Goal: Task Accomplishment & Management: Manage account settings

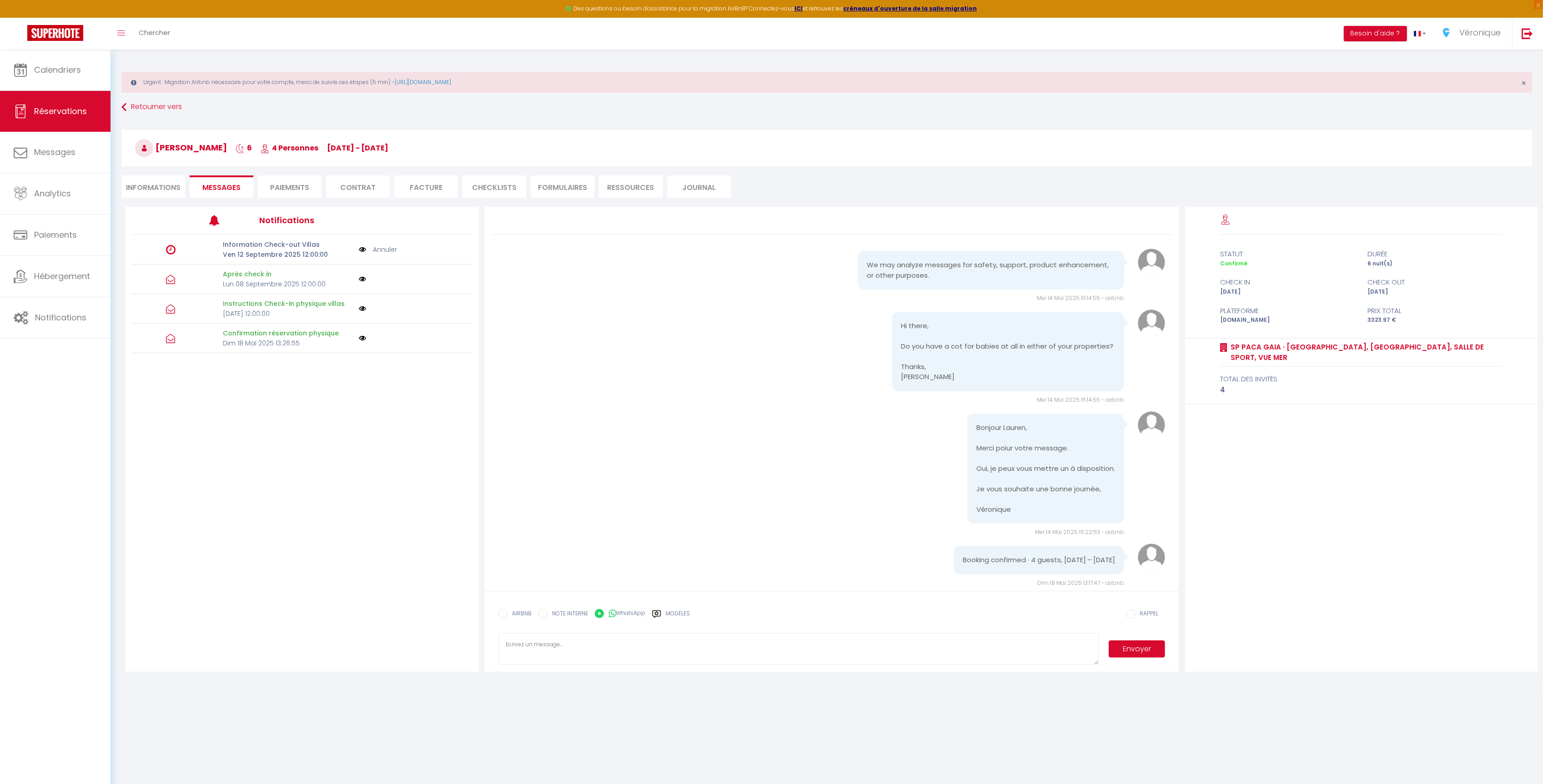
scroll to position [1189, 0]
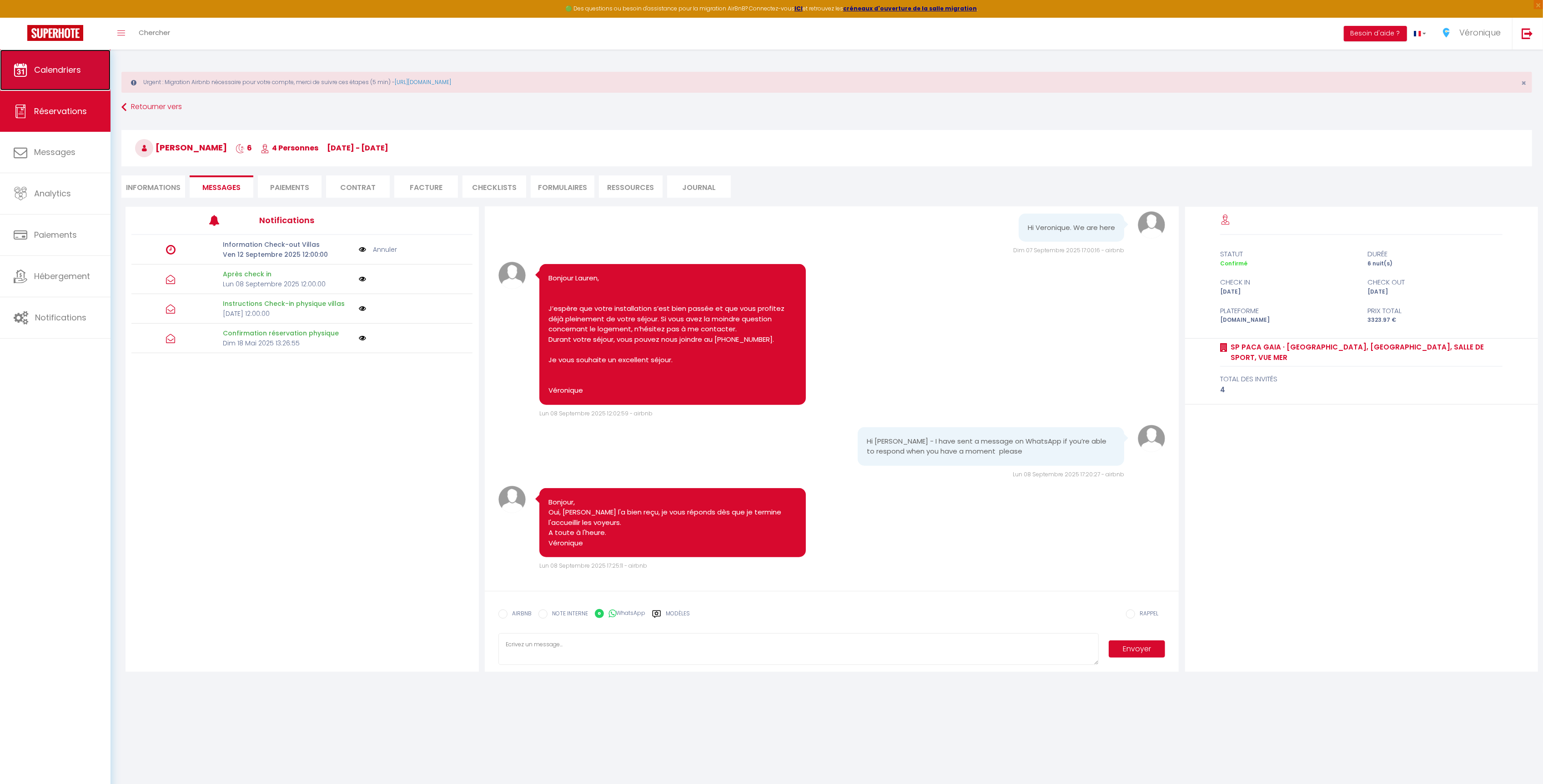
click at [63, 80] on link "Calendriers" at bounding box center [55, 70] width 111 height 41
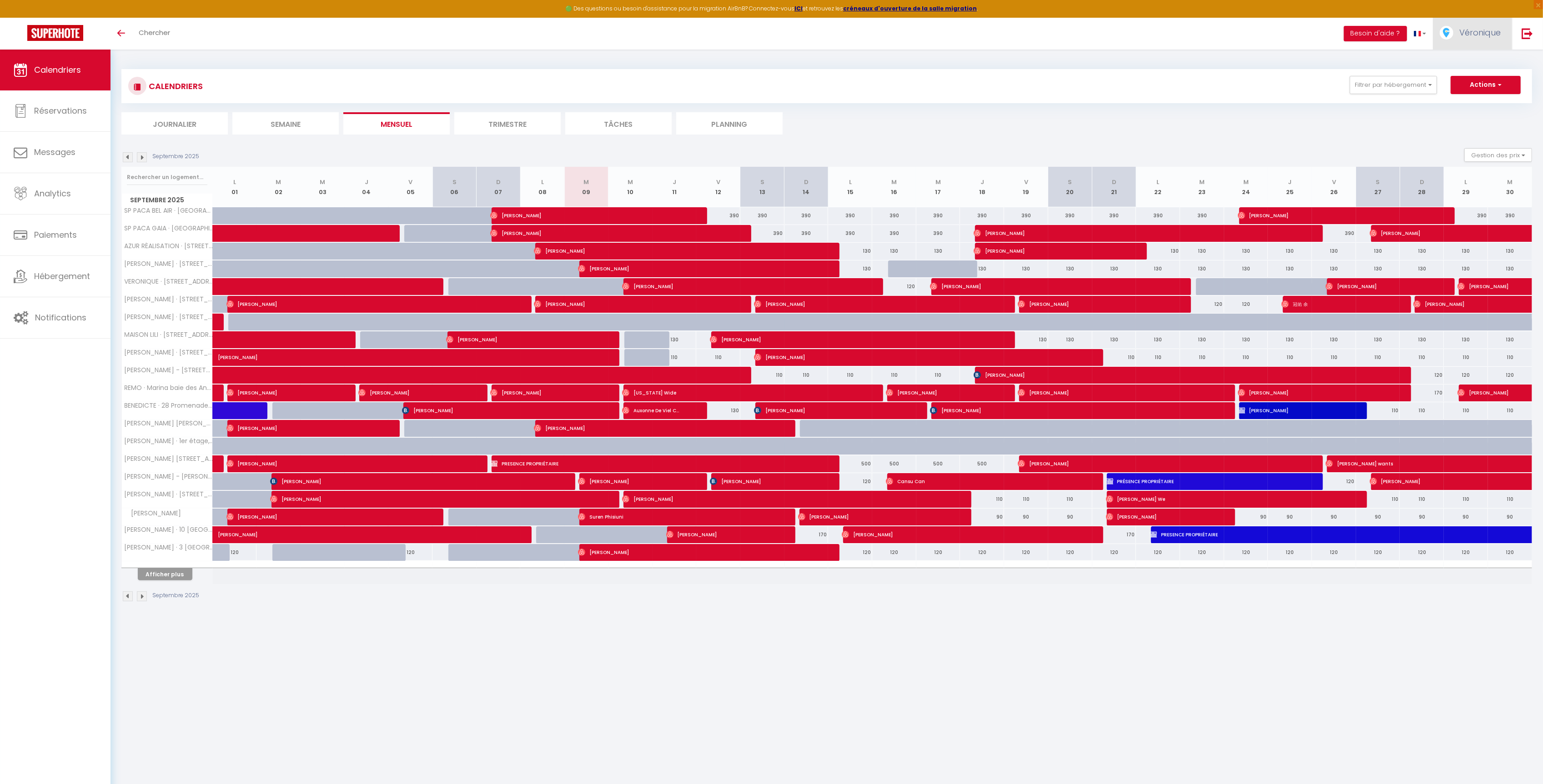
click at [1487, 36] on span "Véronique" at bounding box center [1480, 32] width 42 height 11
click at [1489, 67] on link "Paramètres" at bounding box center [1476, 63] width 67 height 15
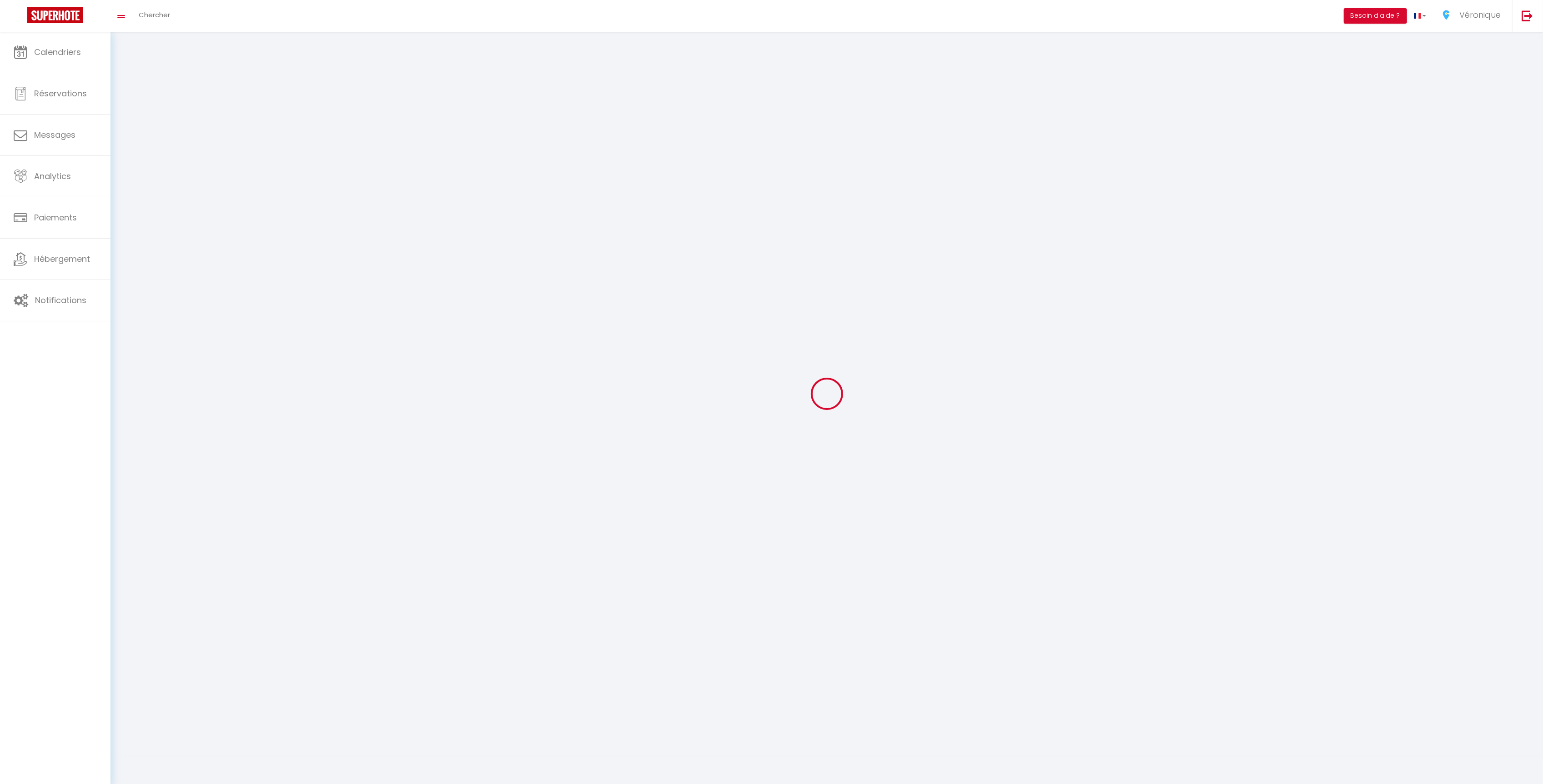
select select "28"
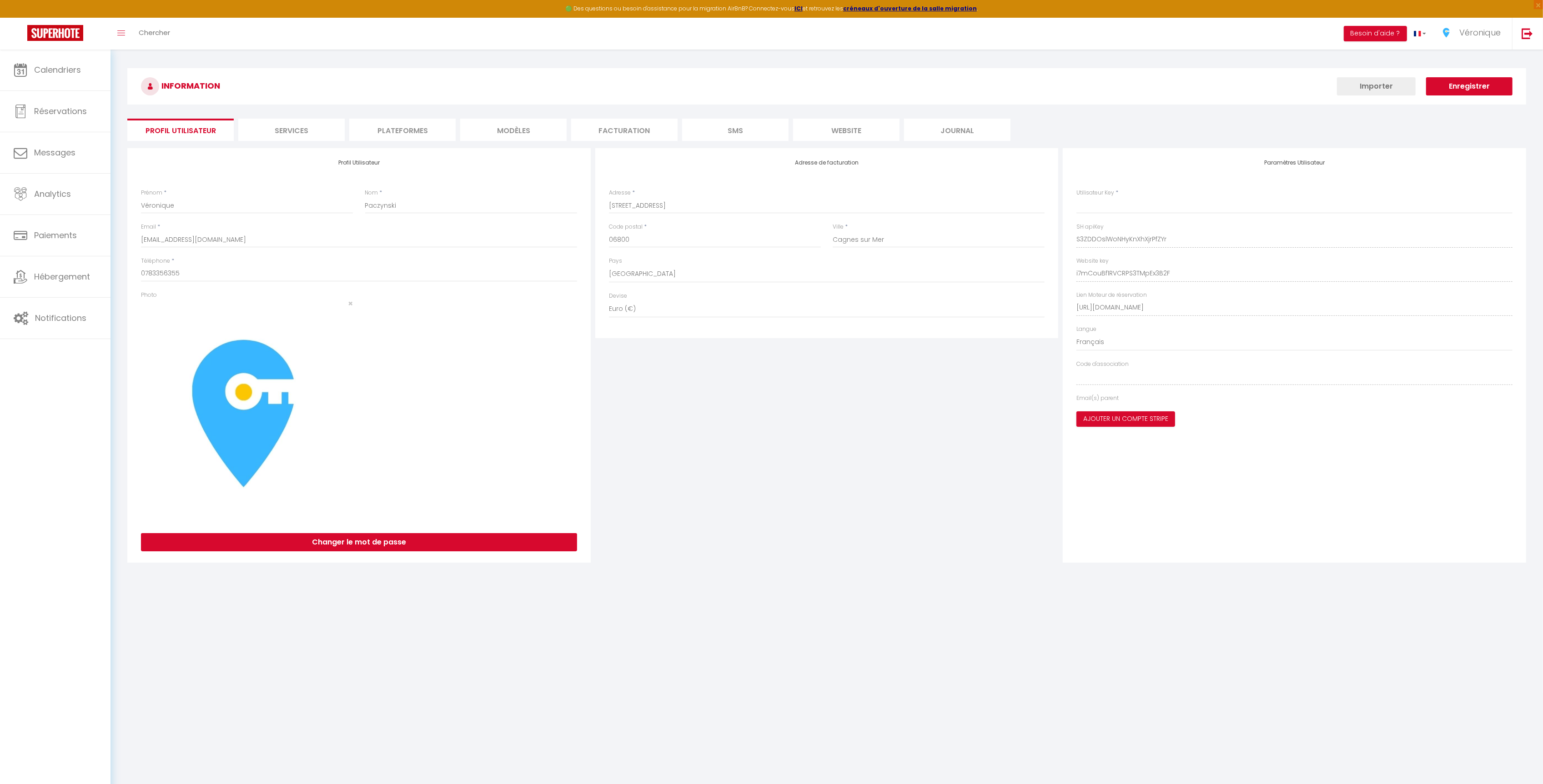
type input "S3ZDDOslWoNHyKnXhXjrPfZYr"
type input "i7mCouBf1RVCRPS3TMpEx3B2F"
type input "https://app.superhote.com/#/get-available-rentals/i7mCouBf1RVCRPS3TMpEx3B2F"
select select "fr"
click at [369, 125] on li "Plateformes" at bounding box center [402, 129] width 107 height 22
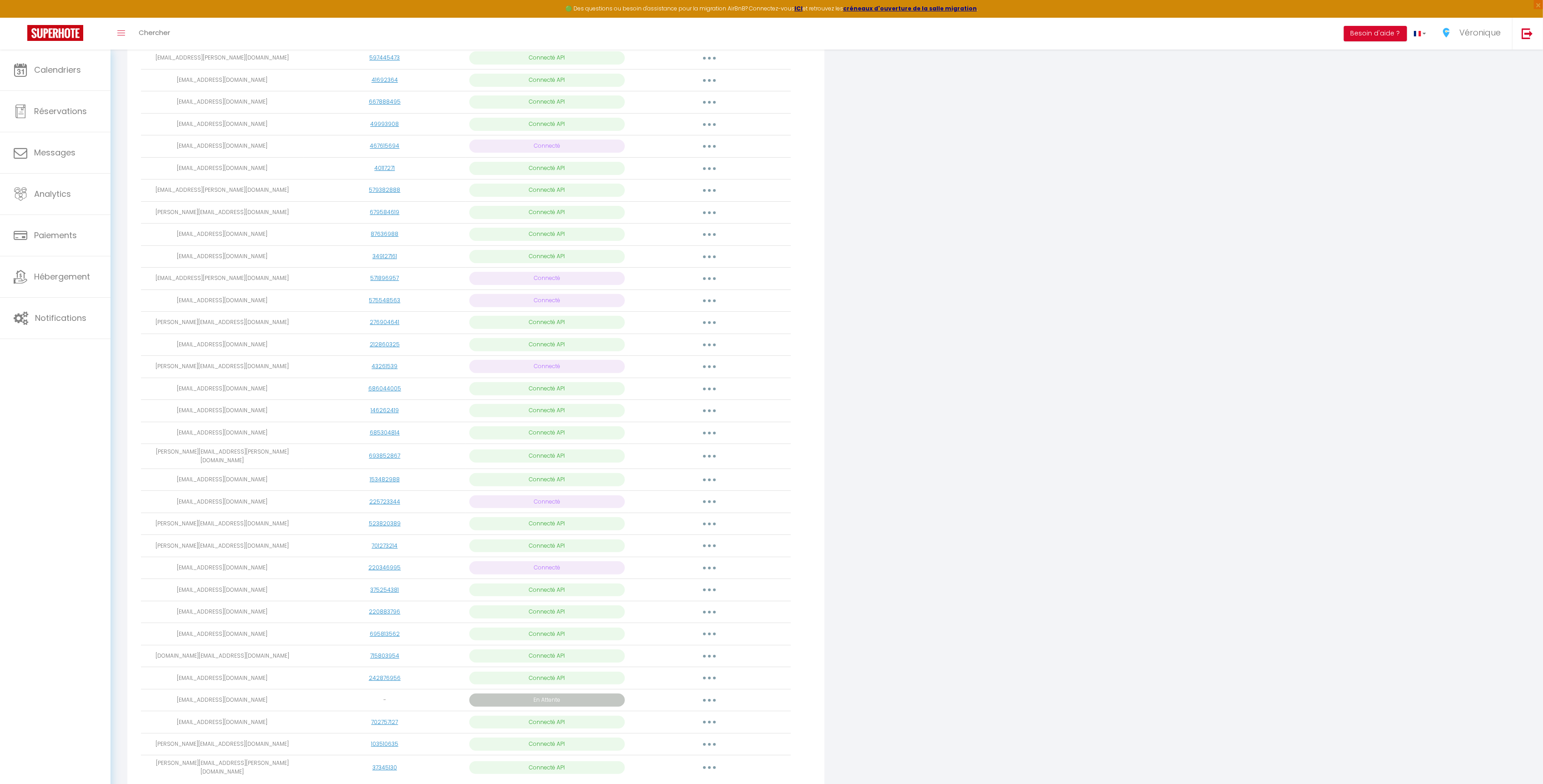
scroll to position [332, 0]
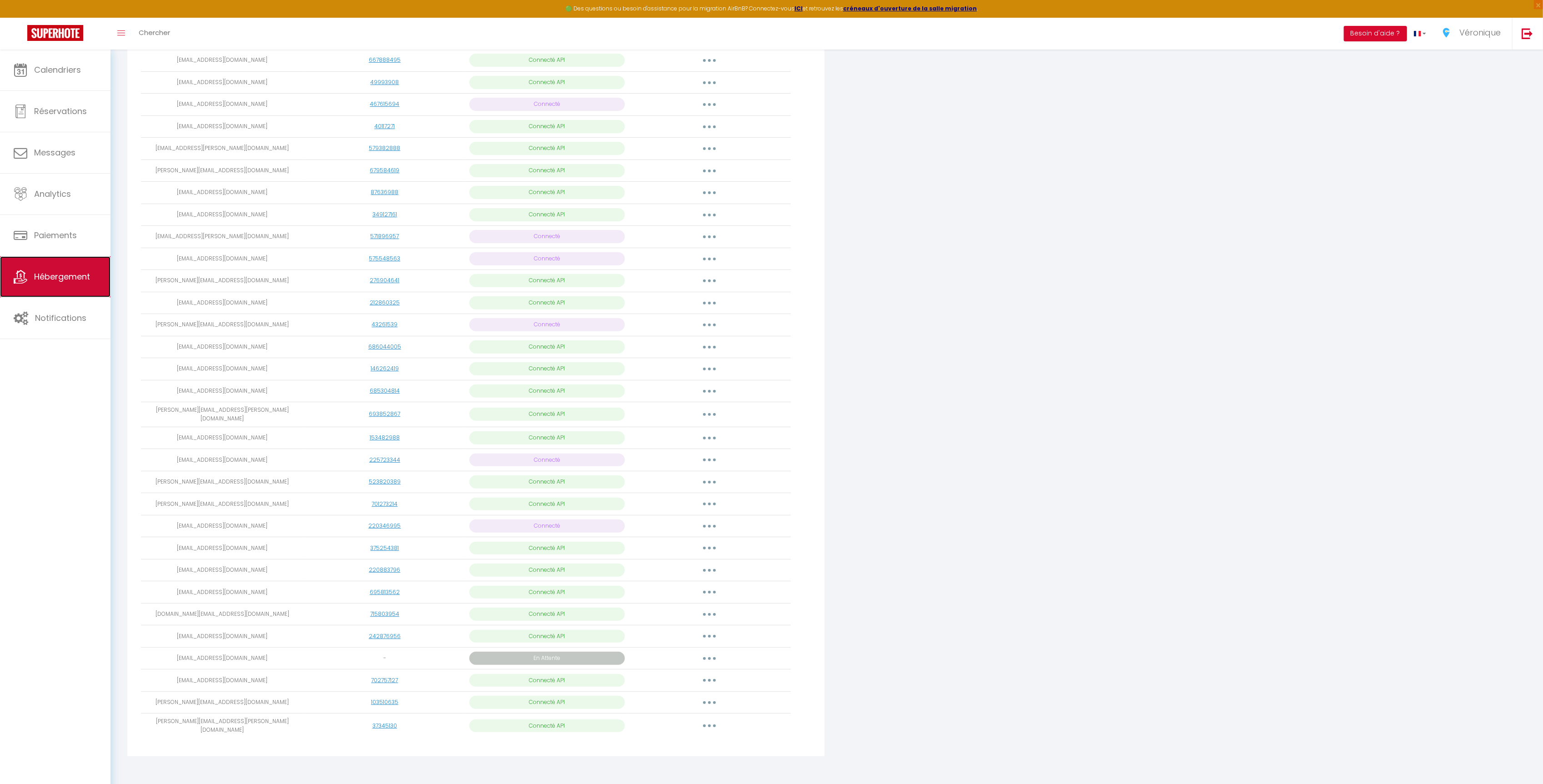
click at [50, 287] on link "Hébergement" at bounding box center [55, 277] width 111 height 41
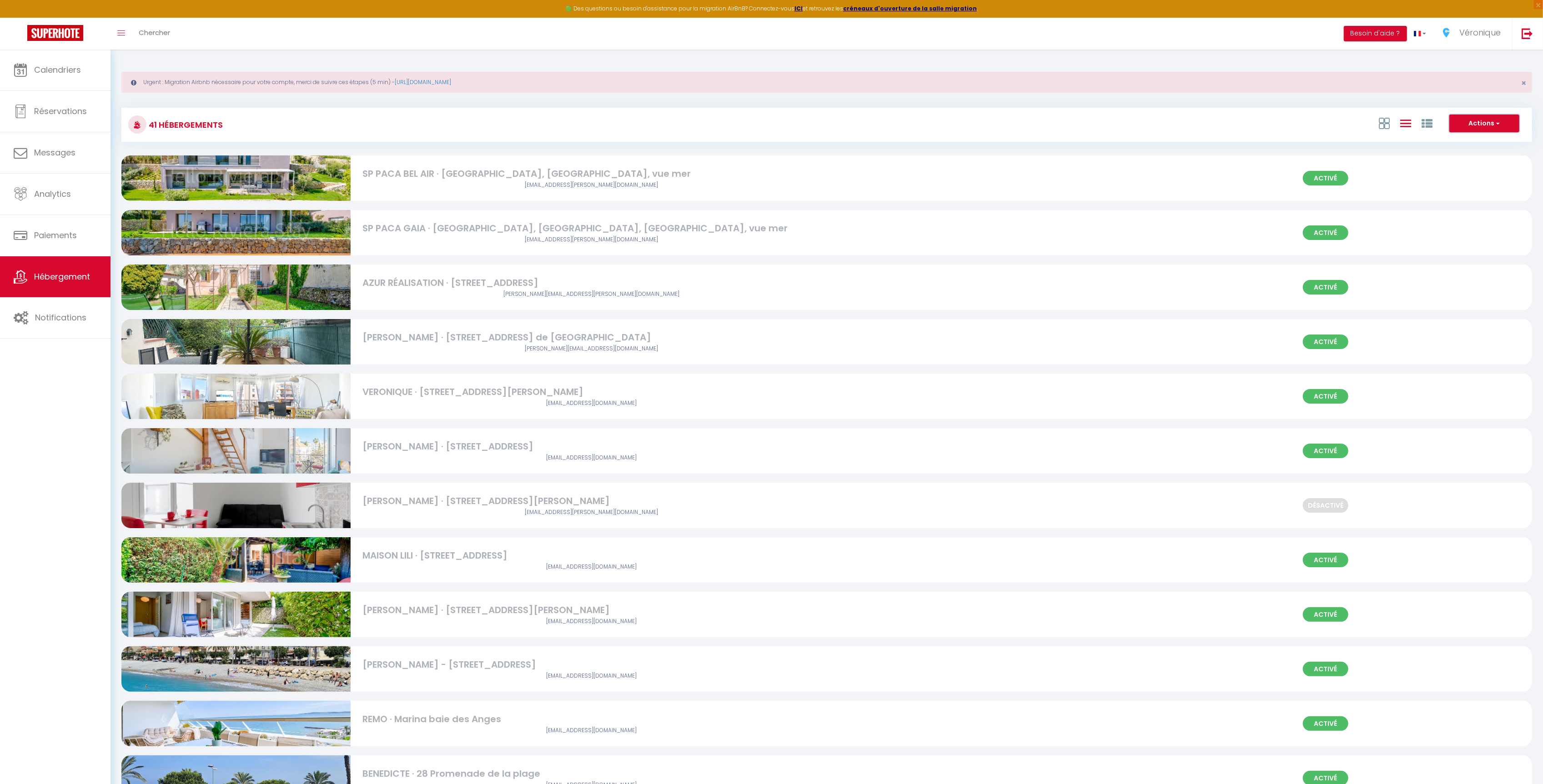
click at [1487, 126] on button "Actions" at bounding box center [1484, 123] width 70 height 18
click at [1426, 127] on icon at bounding box center [1427, 123] width 11 height 11
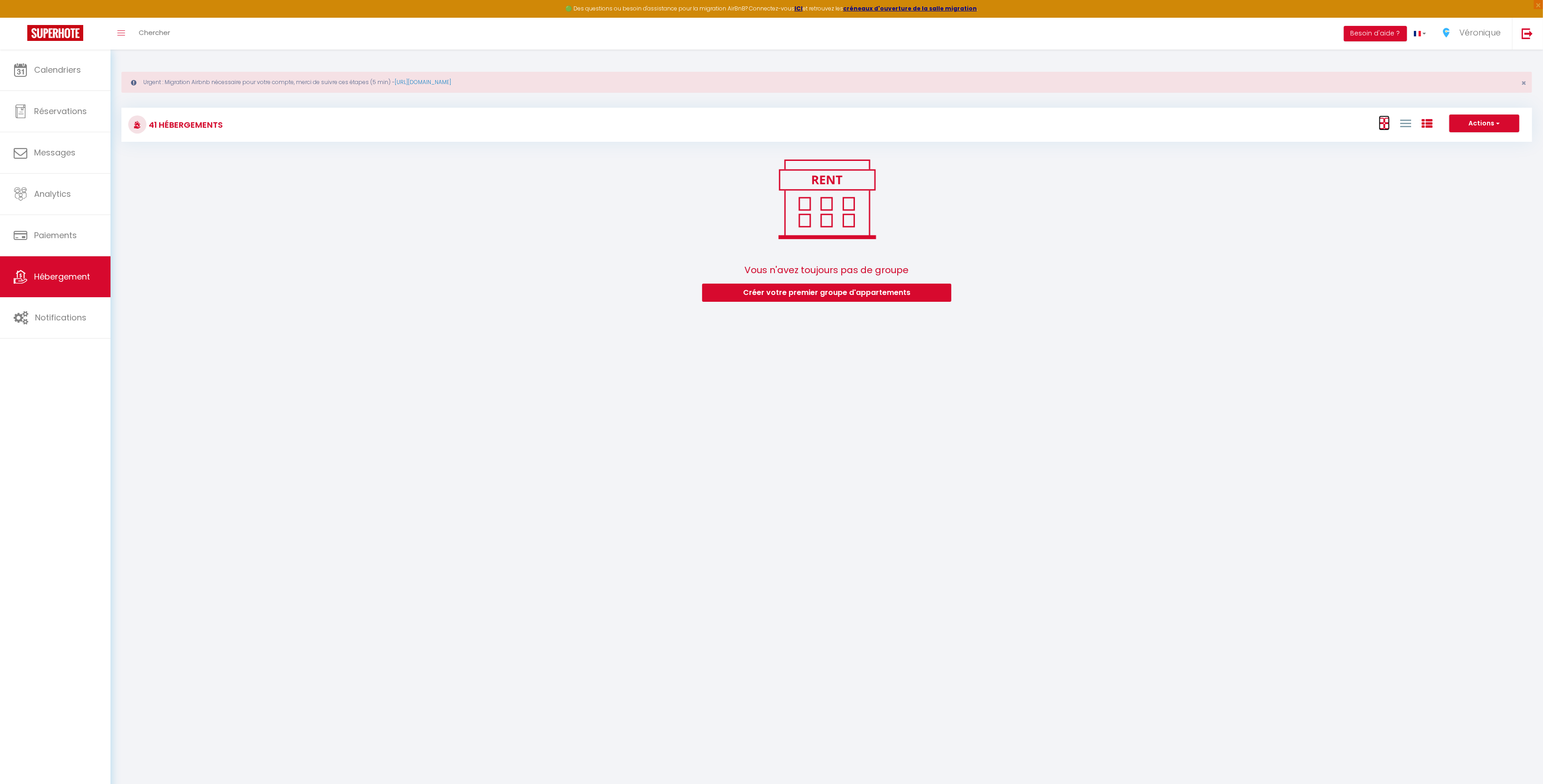
click at [1385, 127] on icon at bounding box center [1384, 123] width 11 height 11
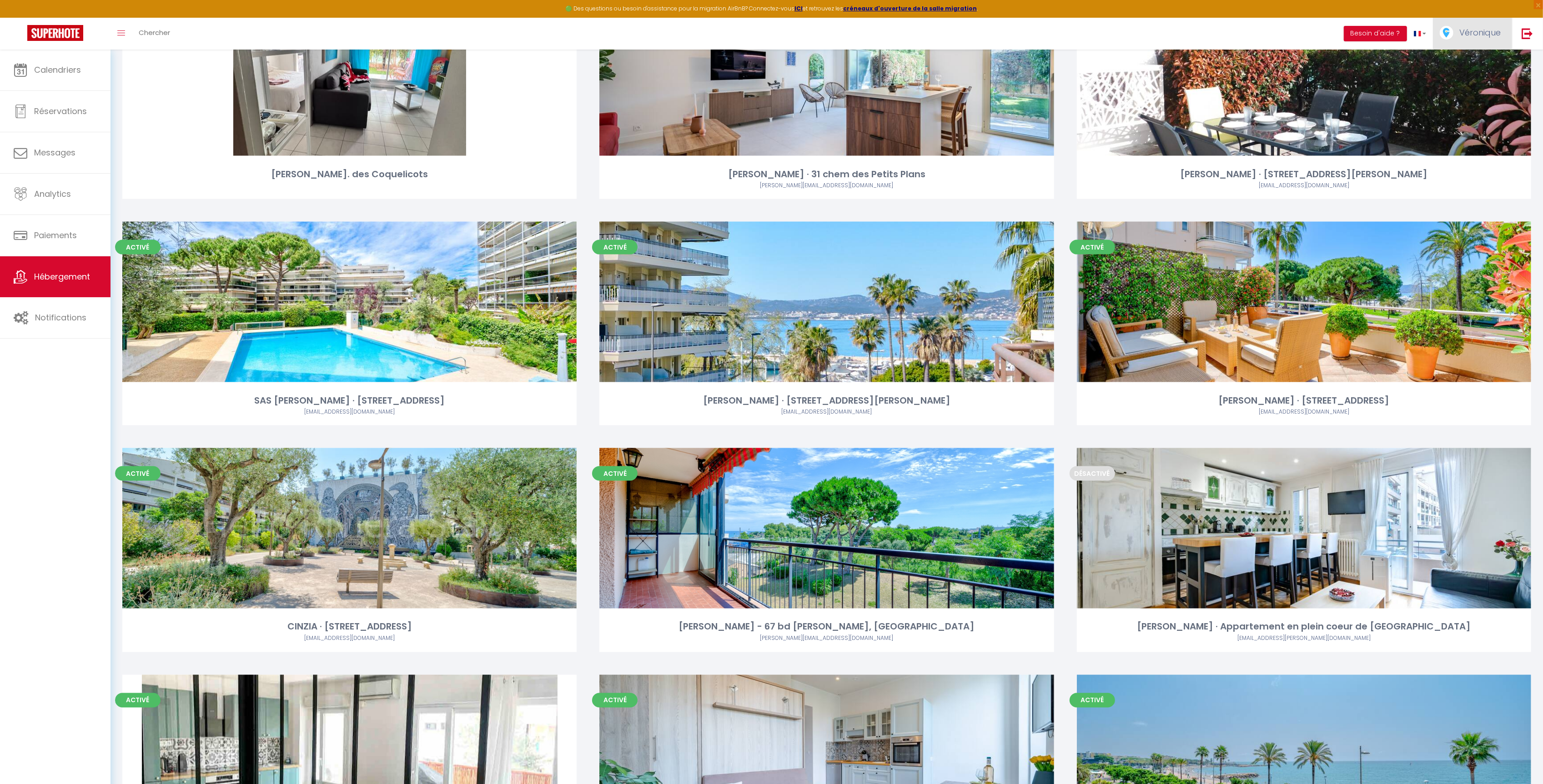
scroll to position [1382, 0]
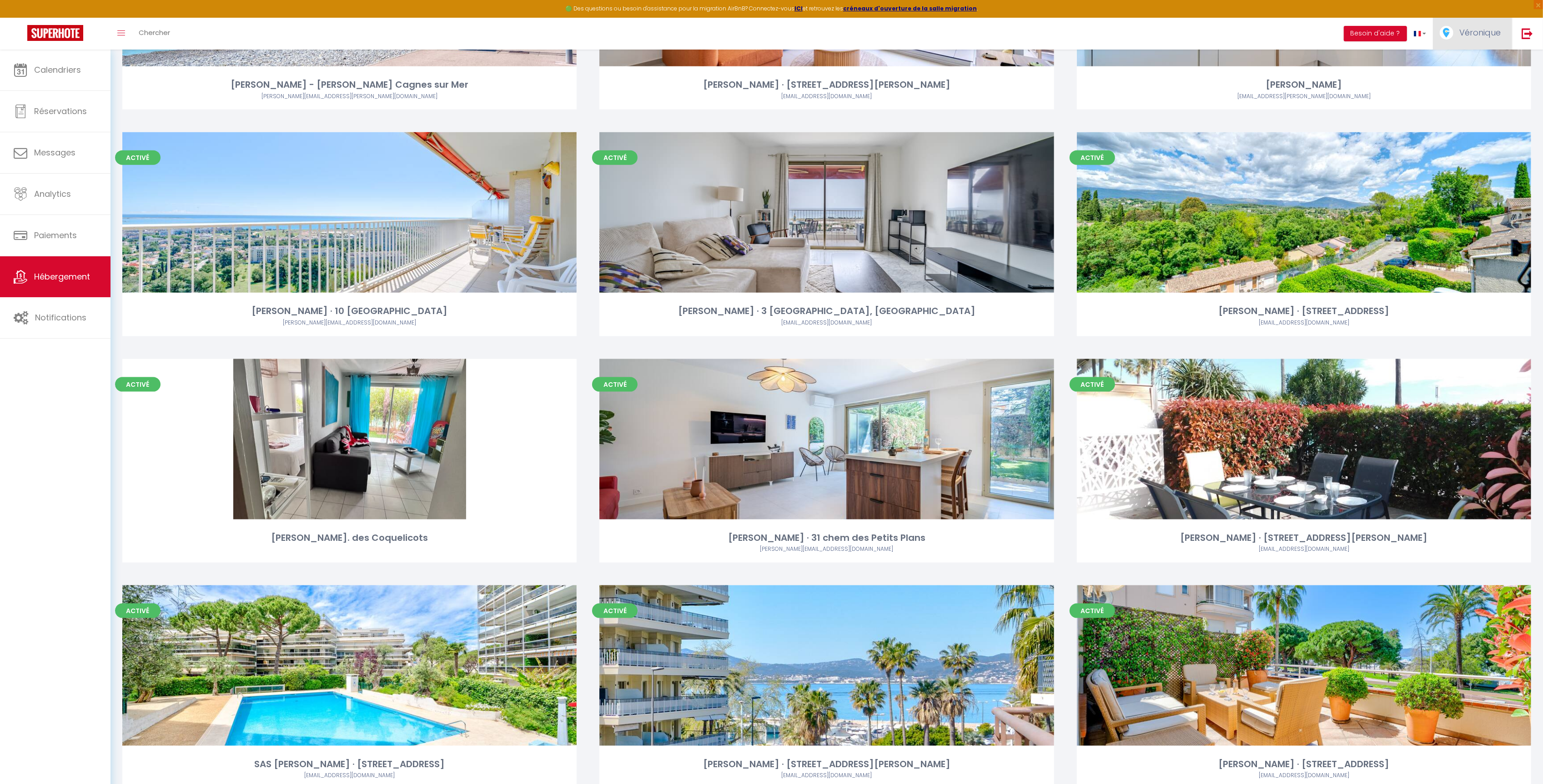
click at [1471, 33] on span "Véronique" at bounding box center [1480, 32] width 42 height 11
click at [1468, 62] on link "Paramètres" at bounding box center [1476, 63] width 67 height 15
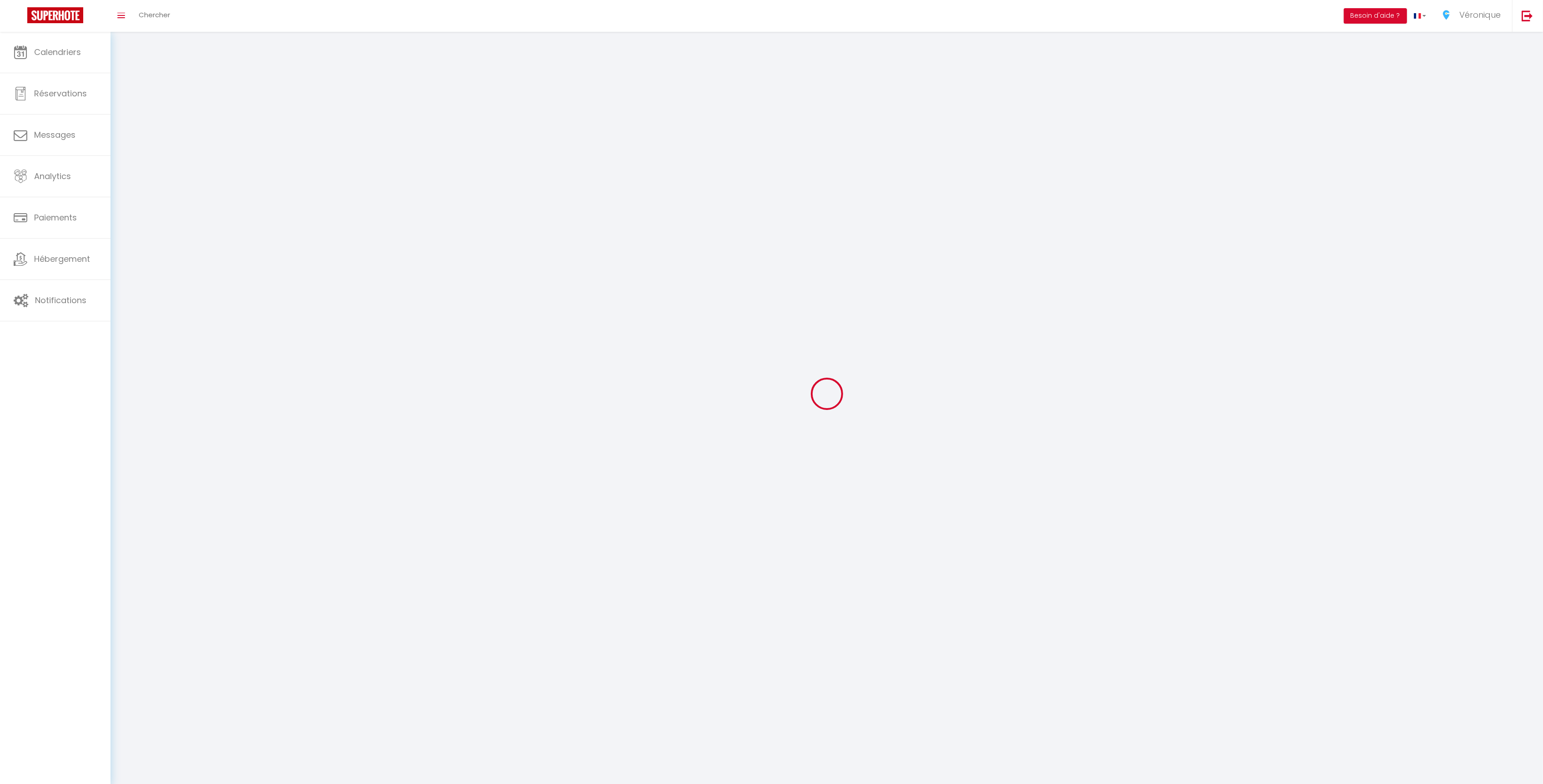
type input "Véronique"
type input "Paczynski"
type input "0783356355"
type input "8 avenue du Domaine du Loup, Boréon C"
type input "06800"
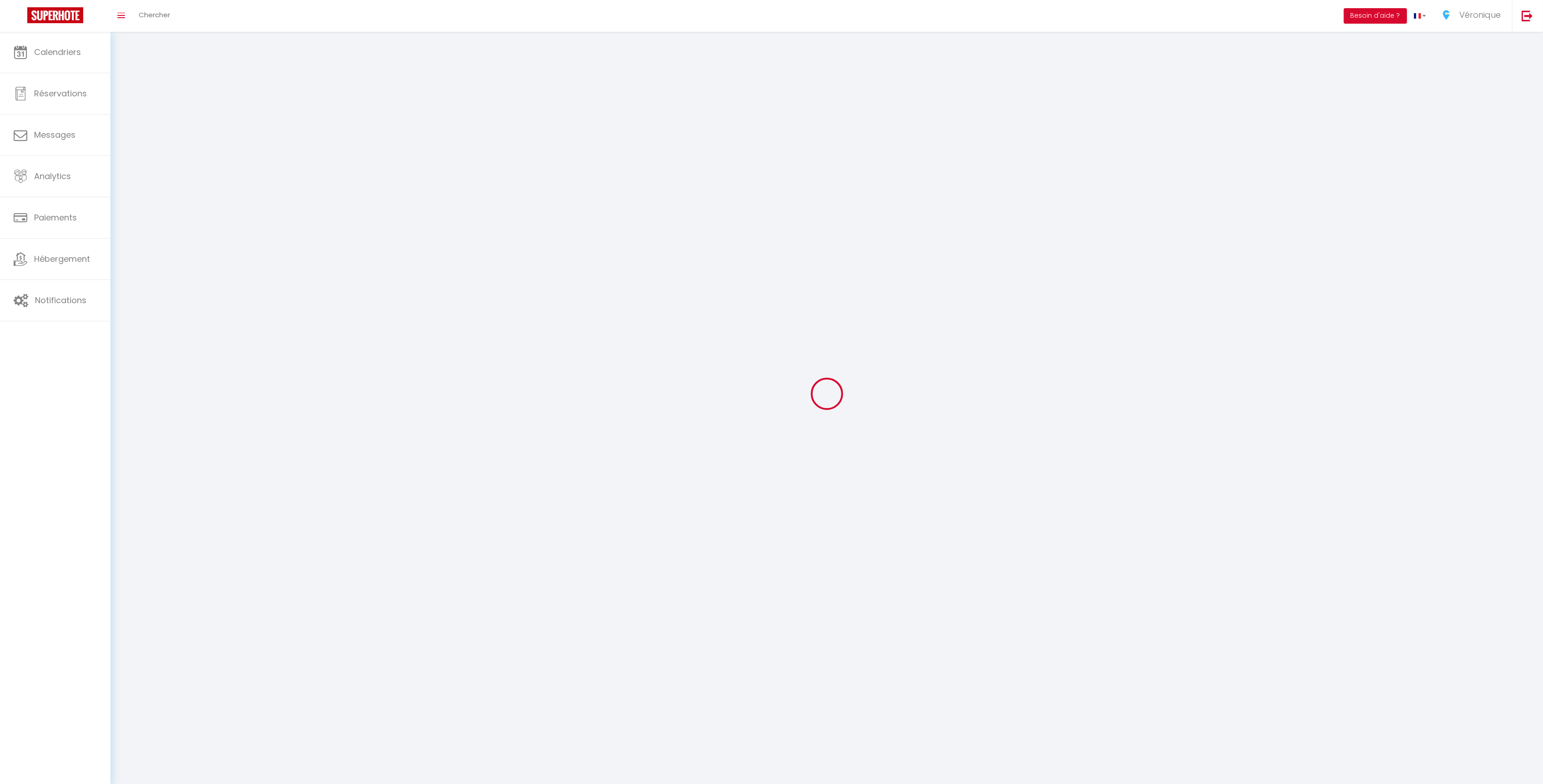
type input "Cagnes sur Mer"
type input "S3ZDDOslWoNHyKnXhXjrPfZYr"
type input "i7mCouBf1RVCRPS3TMpEx3B2F"
type input "https://app.superhote.com/#/get-available-rentals/i7mCouBf1RVCRPS3TMpEx3B2F"
select select "28"
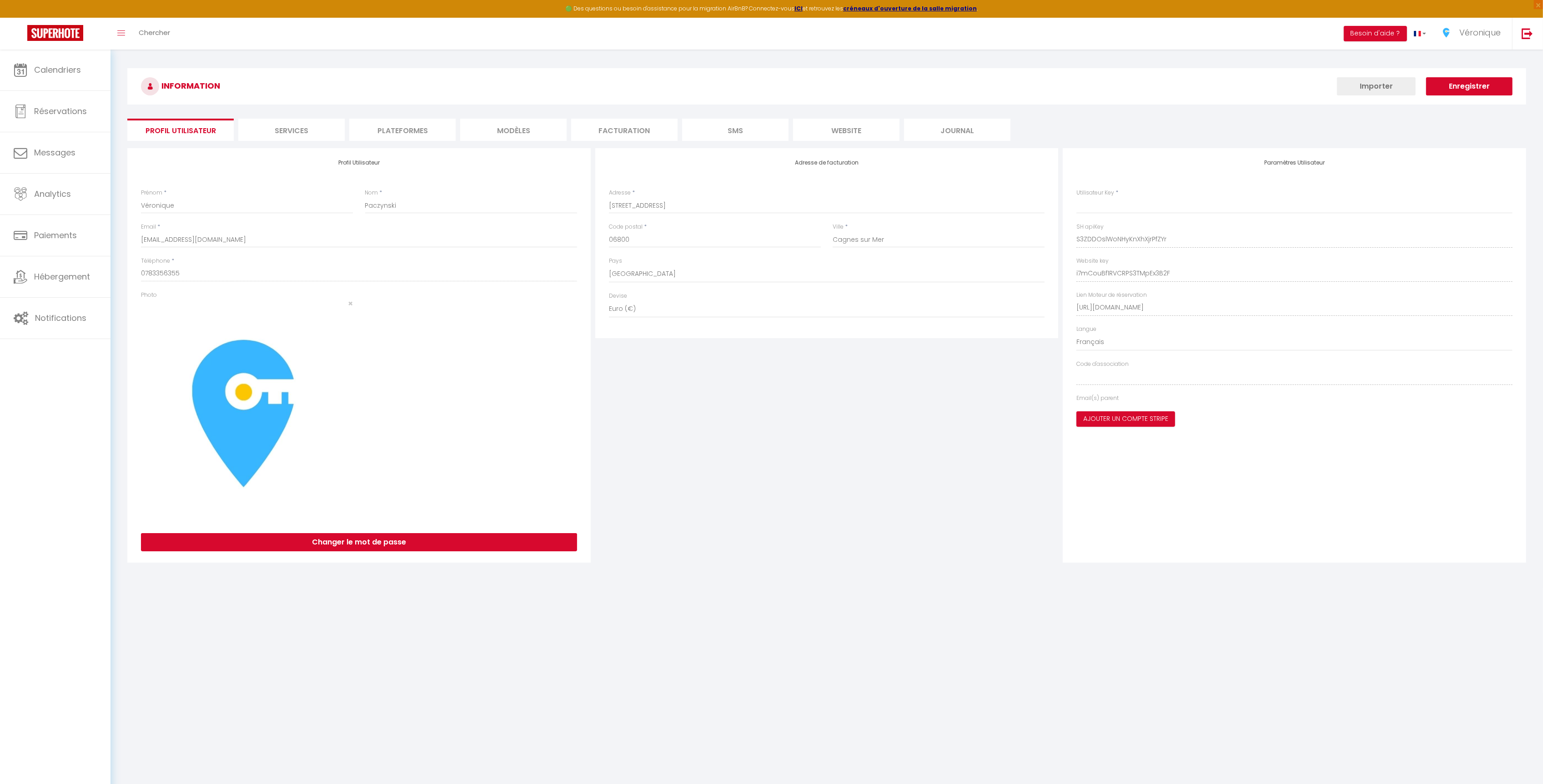
type input "S3ZDDOslWoNHyKnXhXjrPfZYr"
type input "i7mCouBf1RVCRPS3TMpEx3B2F"
type input "https://app.superhote.com/#/get-available-rentals/i7mCouBf1RVCRPS3TMpEx3B2F"
select select "fr"
click at [427, 131] on li "Plateformes" at bounding box center [402, 129] width 107 height 22
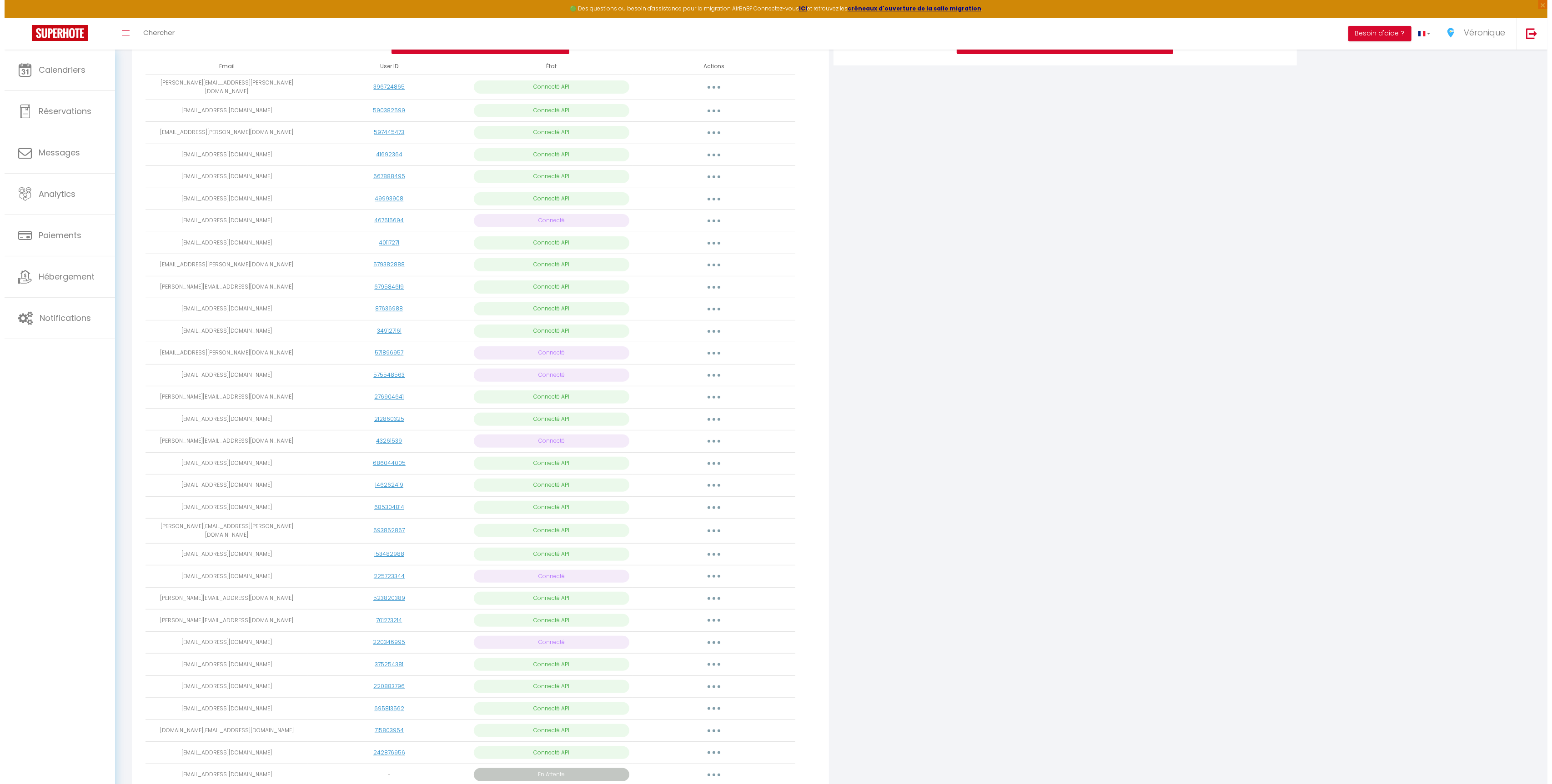
scroll to position [332, 0]
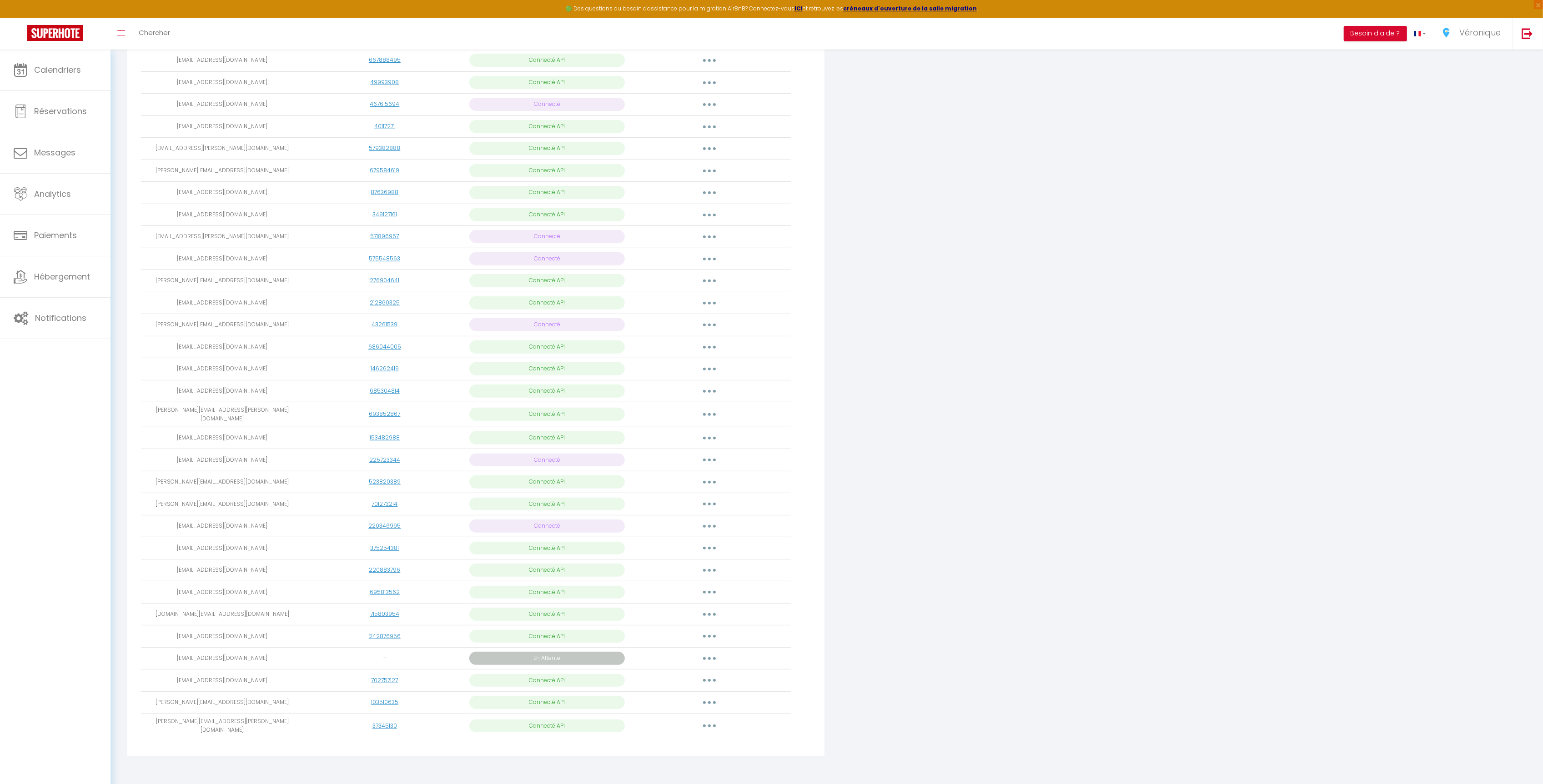
click at [702, 614] on button "button" at bounding box center [709, 614] width 25 height 15
click at [681, 639] on link "Importer les appartements" at bounding box center [669, 635] width 101 height 15
select select
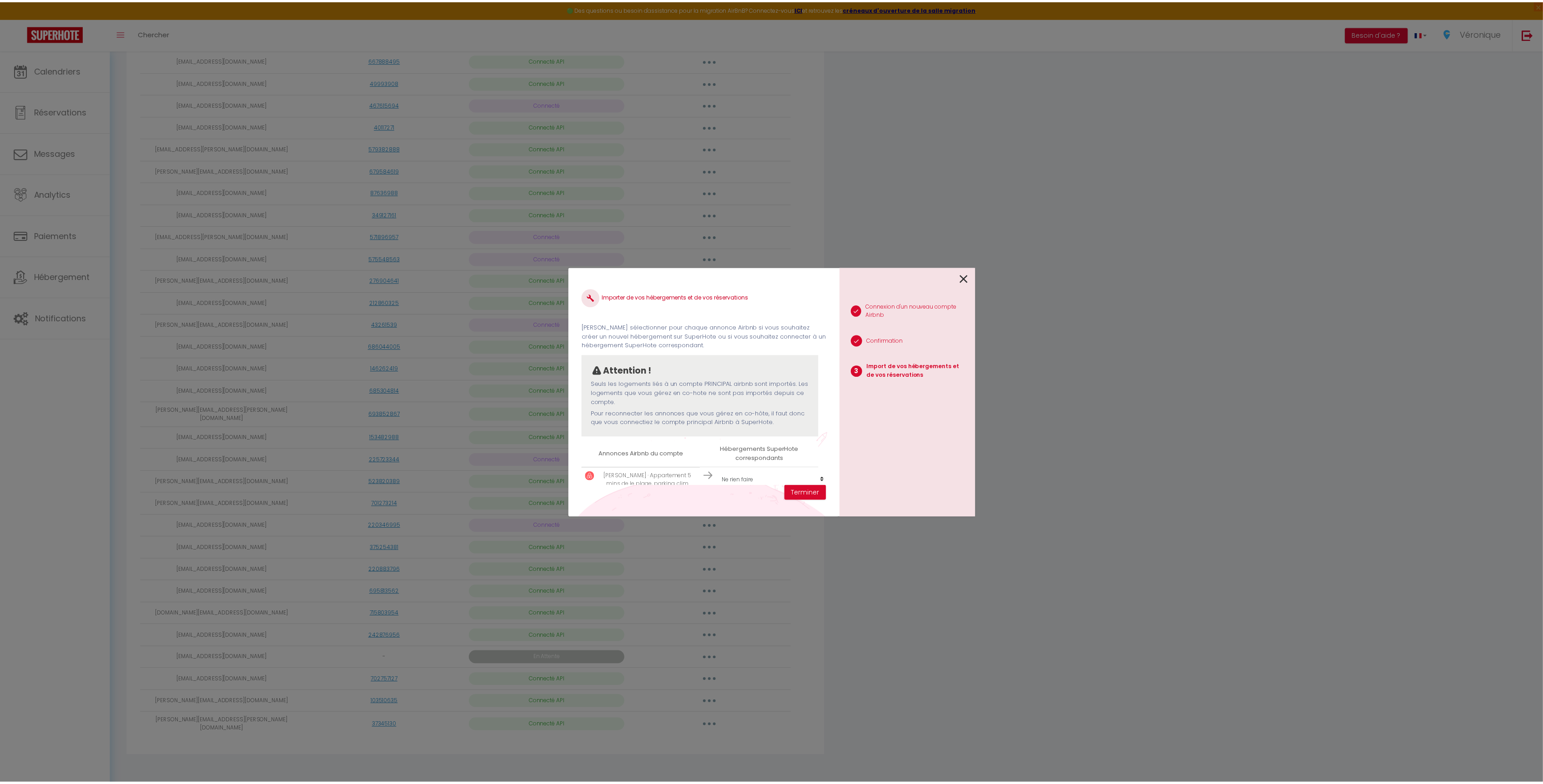
scroll to position [23, 0]
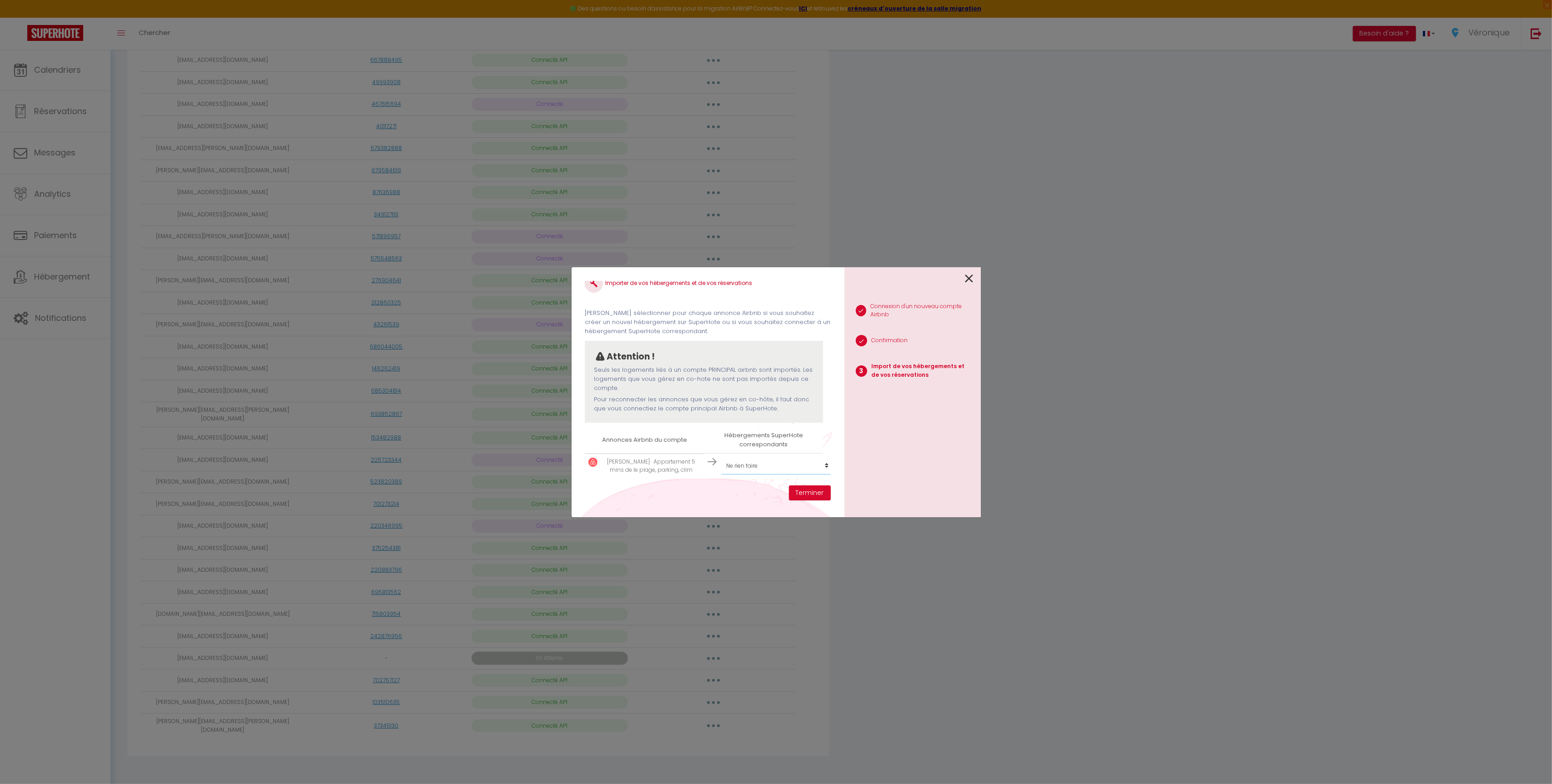
click at [771, 459] on select "Créer un nouvel hébergement Ne rien faire SP PACA BEL AIR · Villa Bel Air, pisc…" at bounding box center [777, 466] width 112 height 17
click at [970, 282] on icon at bounding box center [969, 279] width 8 height 13
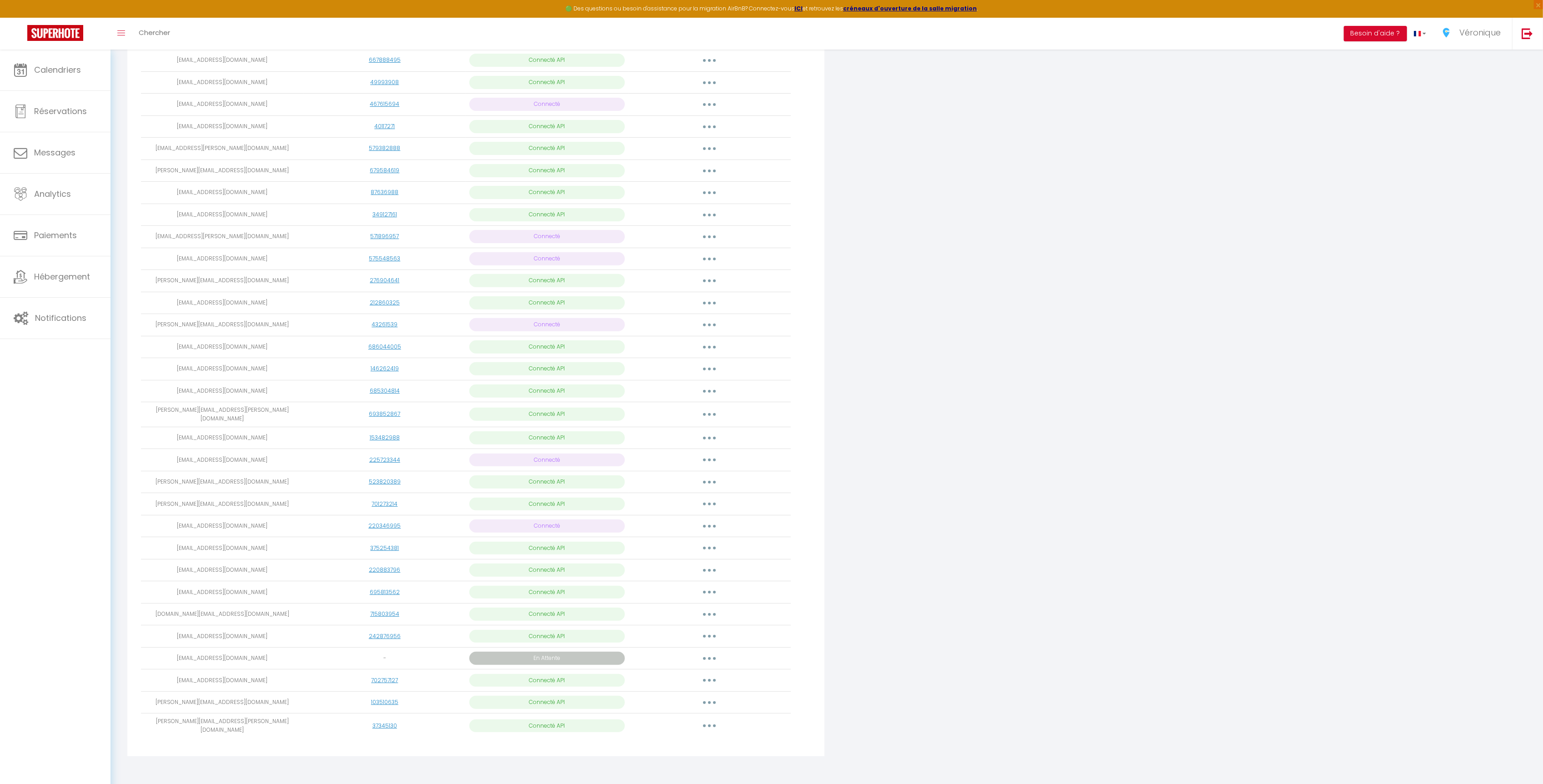
click at [709, 636] on icon "button" at bounding box center [709, 637] width 3 height 3
click at [672, 657] on link "Importer les appartements" at bounding box center [669, 657] width 101 height 15
select select
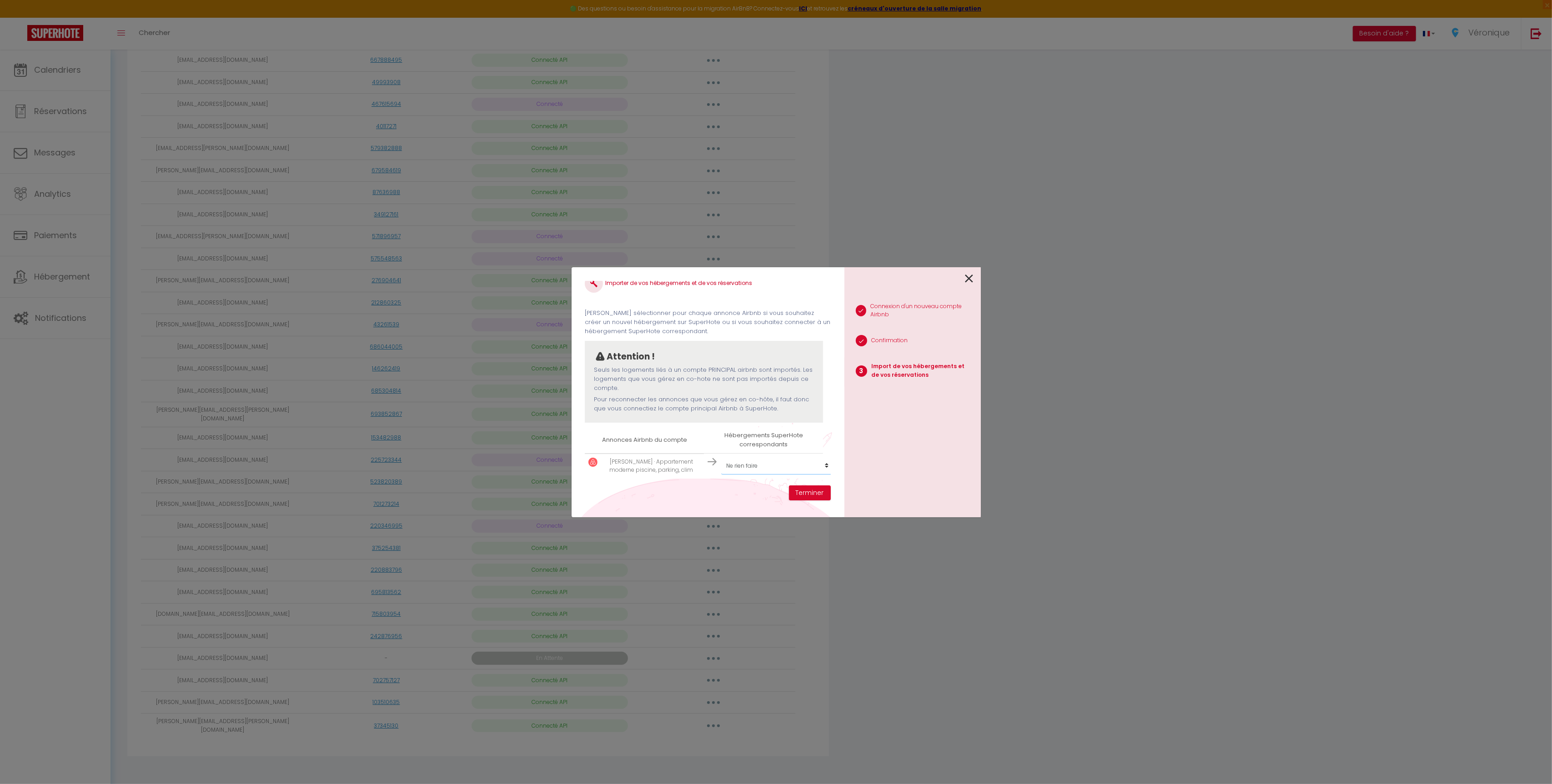
click at [765, 460] on select "Créer un nouvel hébergement Ne rien faire SP PACA BEL AIR · Villa Bel Air, pisc…" at bounding box center [777, 466] width 112 height 17
click at [968, 277] on icon at bounding box center [969, 279] width 8 height 13
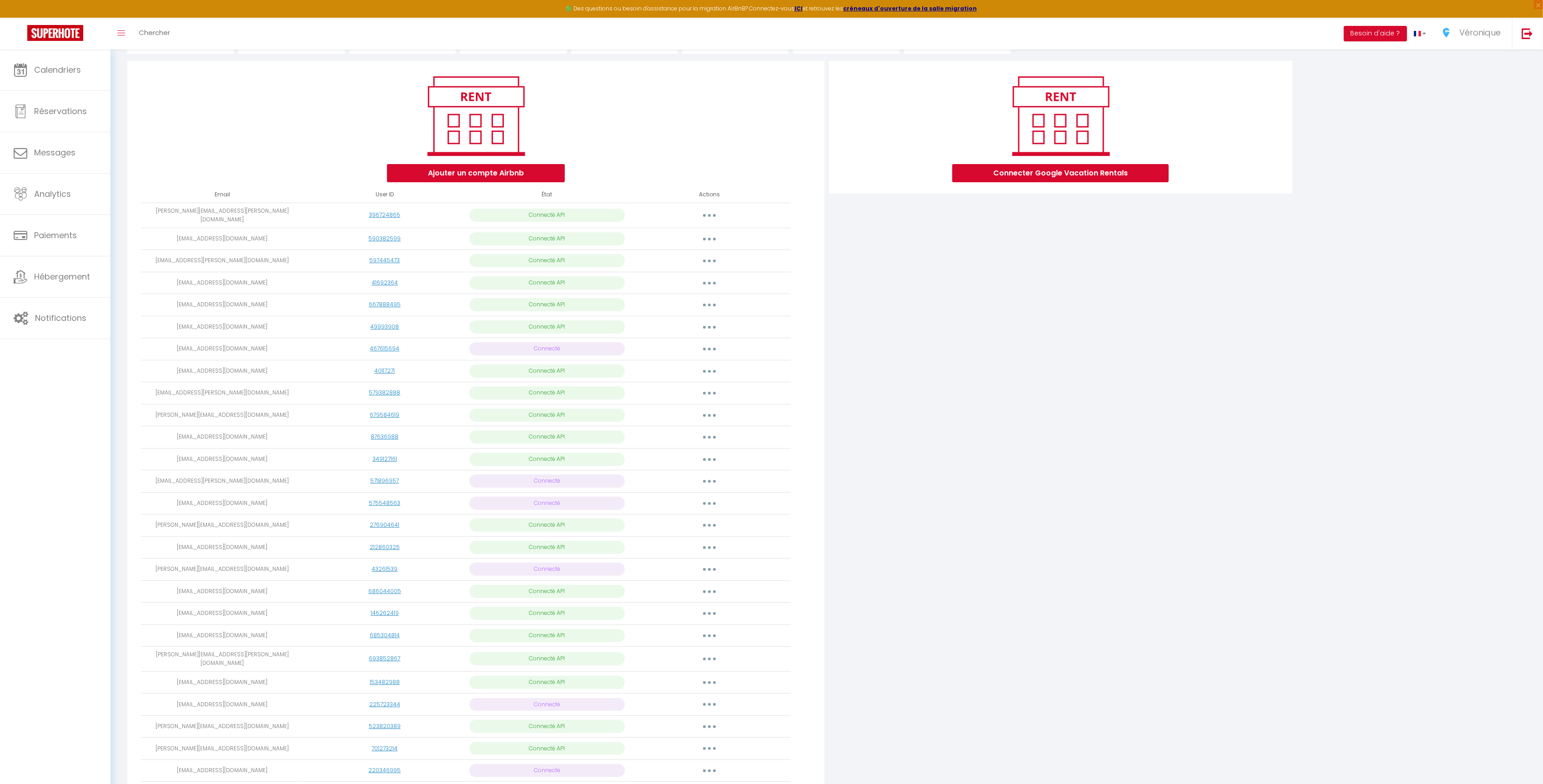
scroll to position [0, 0]
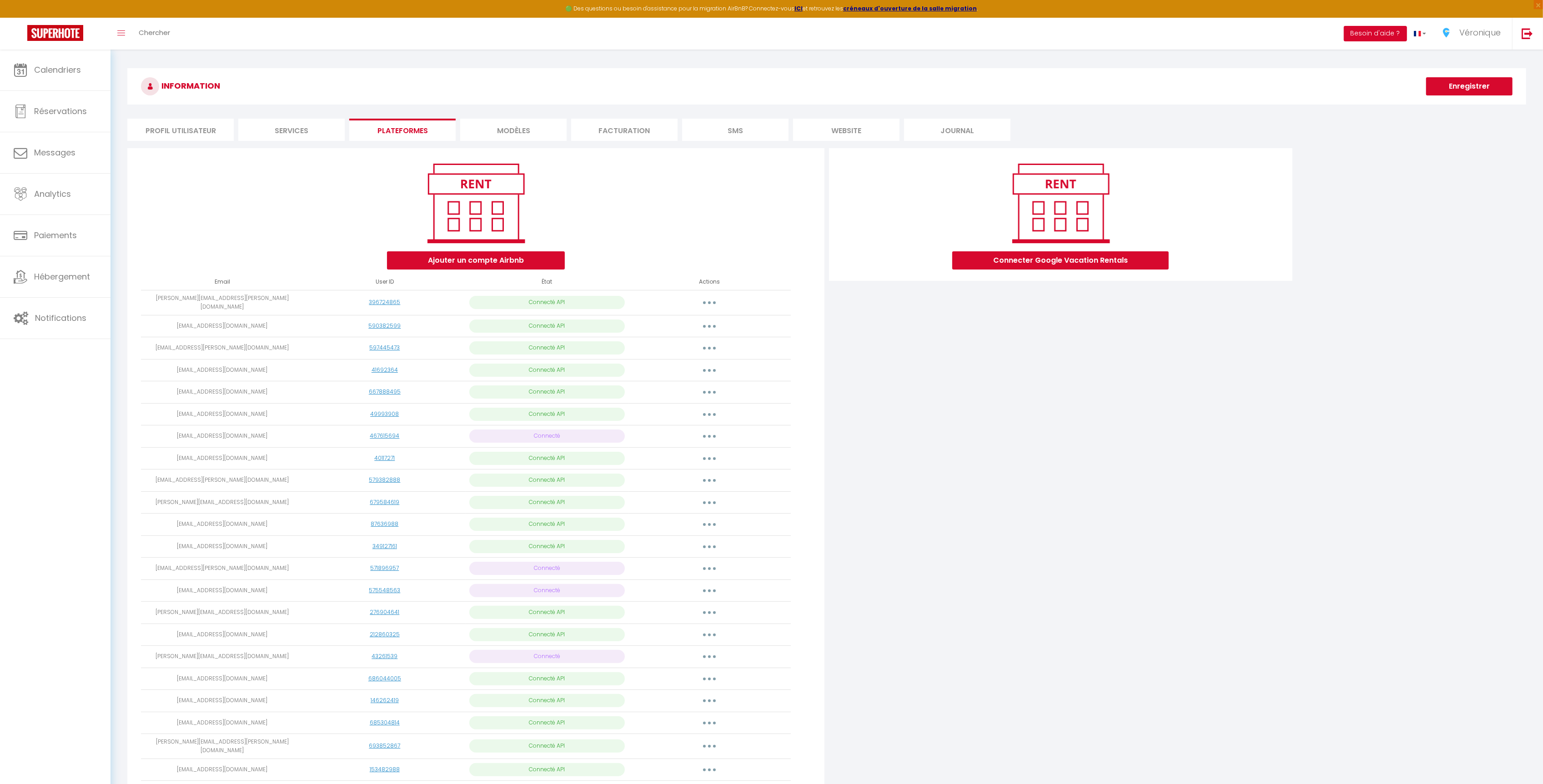
click at [1379, 30] on button "Besoin d'aide ?" at bounding box center [1375, 34] width 63 height 15
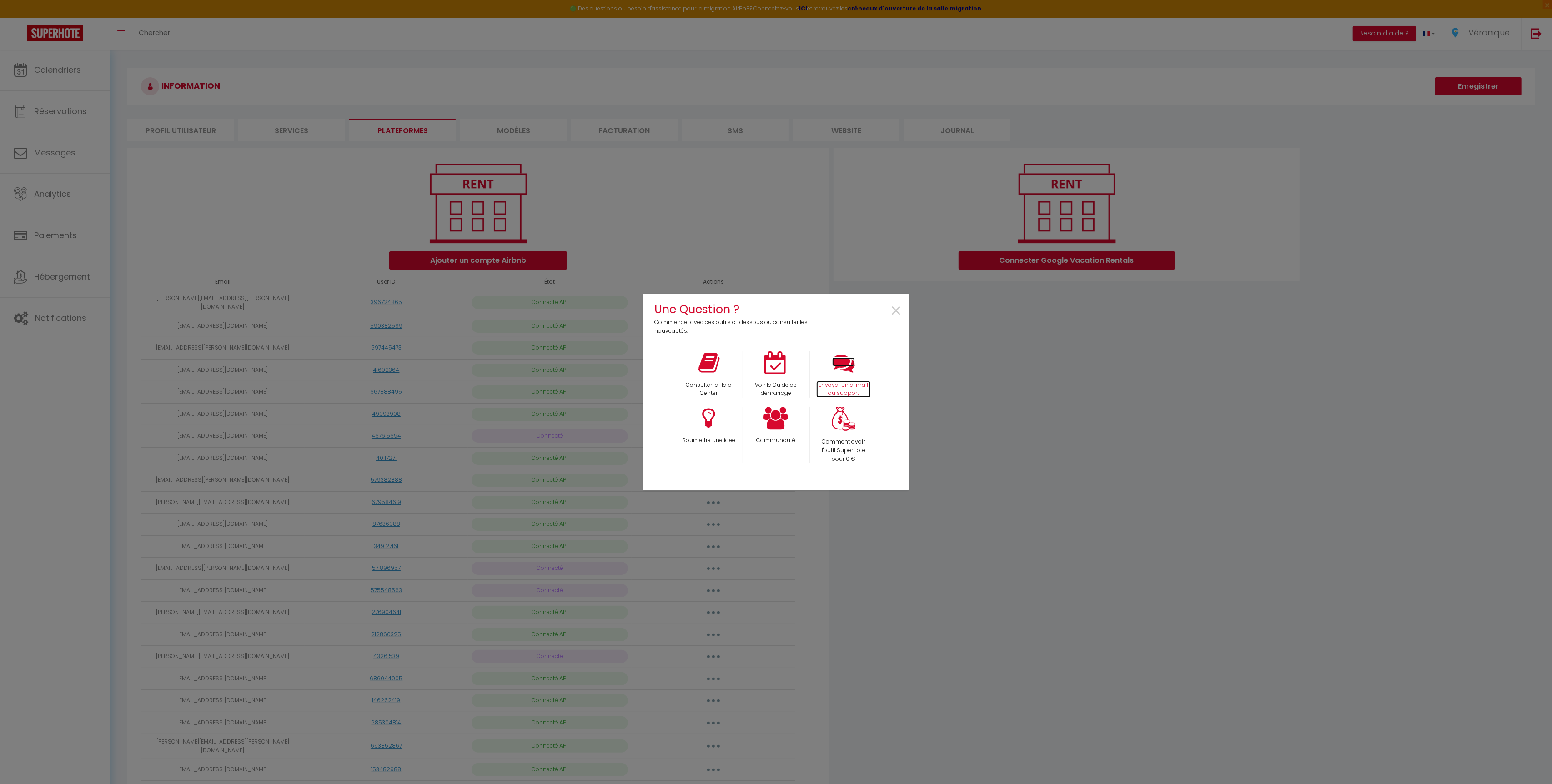
click at [840, 367] on icon at bounding box center [844, 363] width 23 height 23
click at [895, 310] on span "×" at bounding box center [896, 311] width 12 height 29
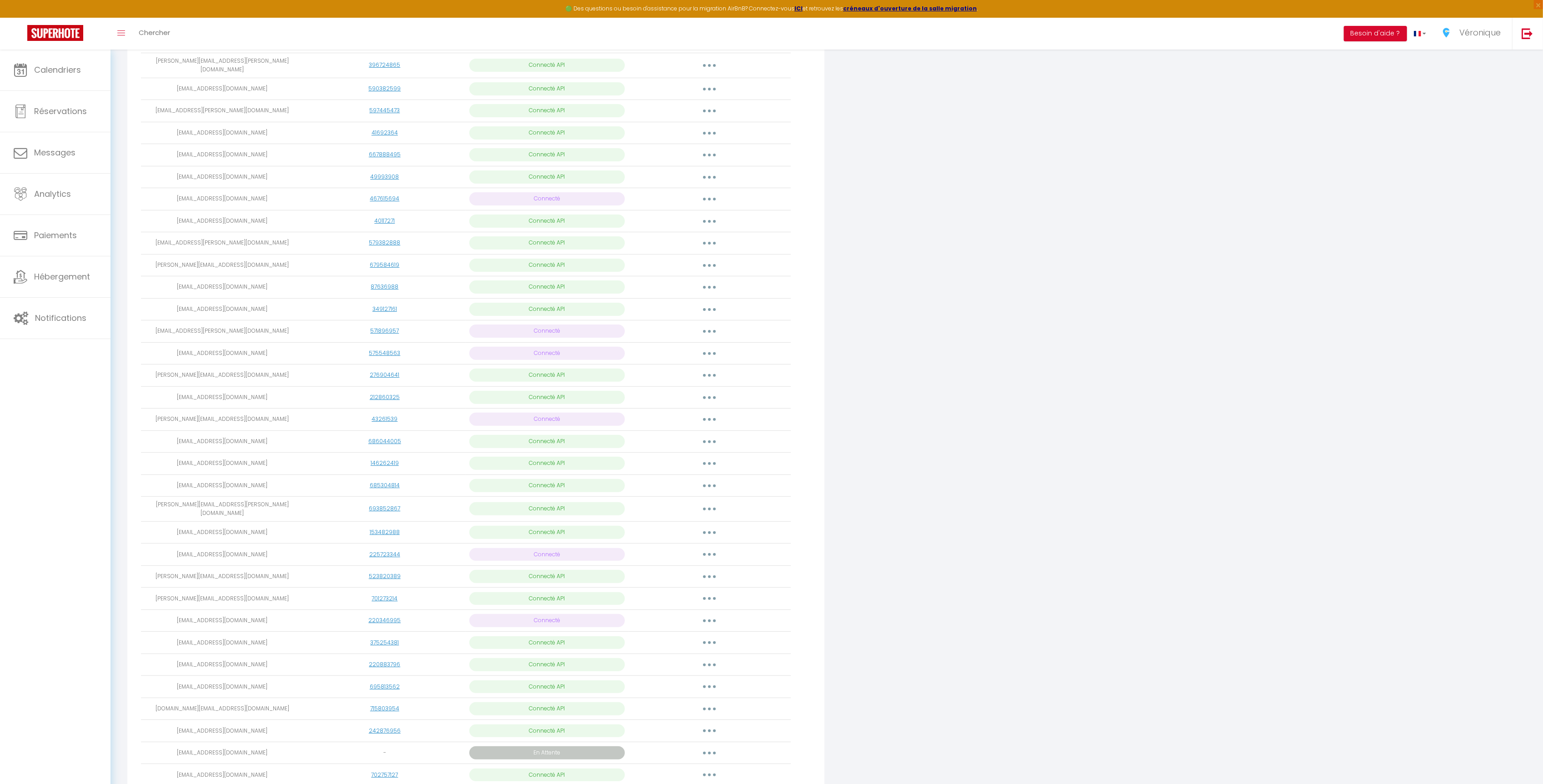
scroll to position [332, 0]
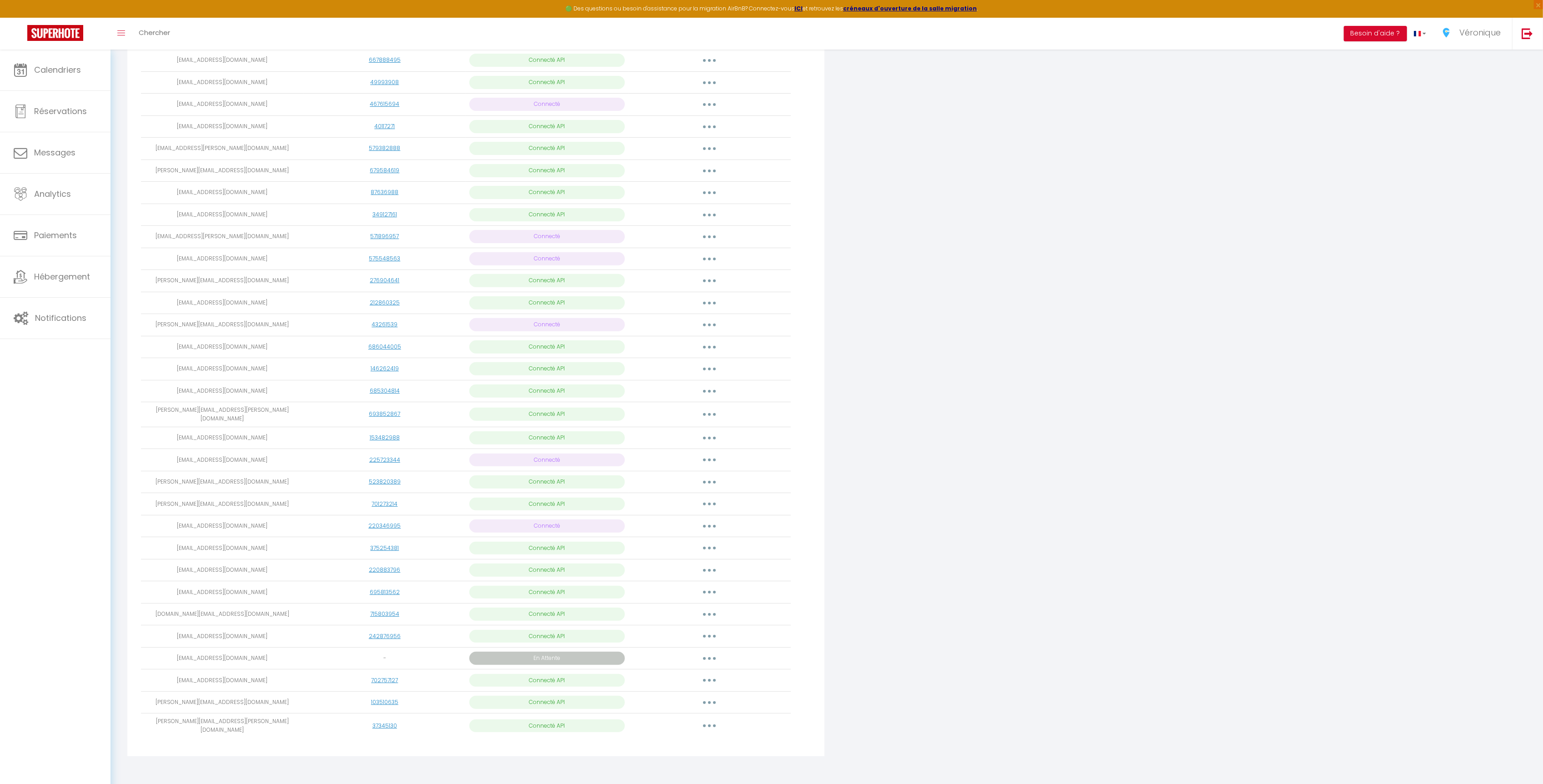
drag, startPoint x: 263, startPoint y: 616, endPoint x: 180, endPoint y: 610, distance: 83.2
click at [180, 610] on td "golfe.limo@gmail.com" at bounding box center [222, 614] width 162 height 22
copy td "golfe.limo@gmail.com"
drag, startPoint x: 255, startPoint y: 633, endPoint x: 188, endPoint y: 635, distance: 67.0
click at [188, 635] on td "acamussi@hotmail.fr" at bounding box center [222, 637] width 162 height 22
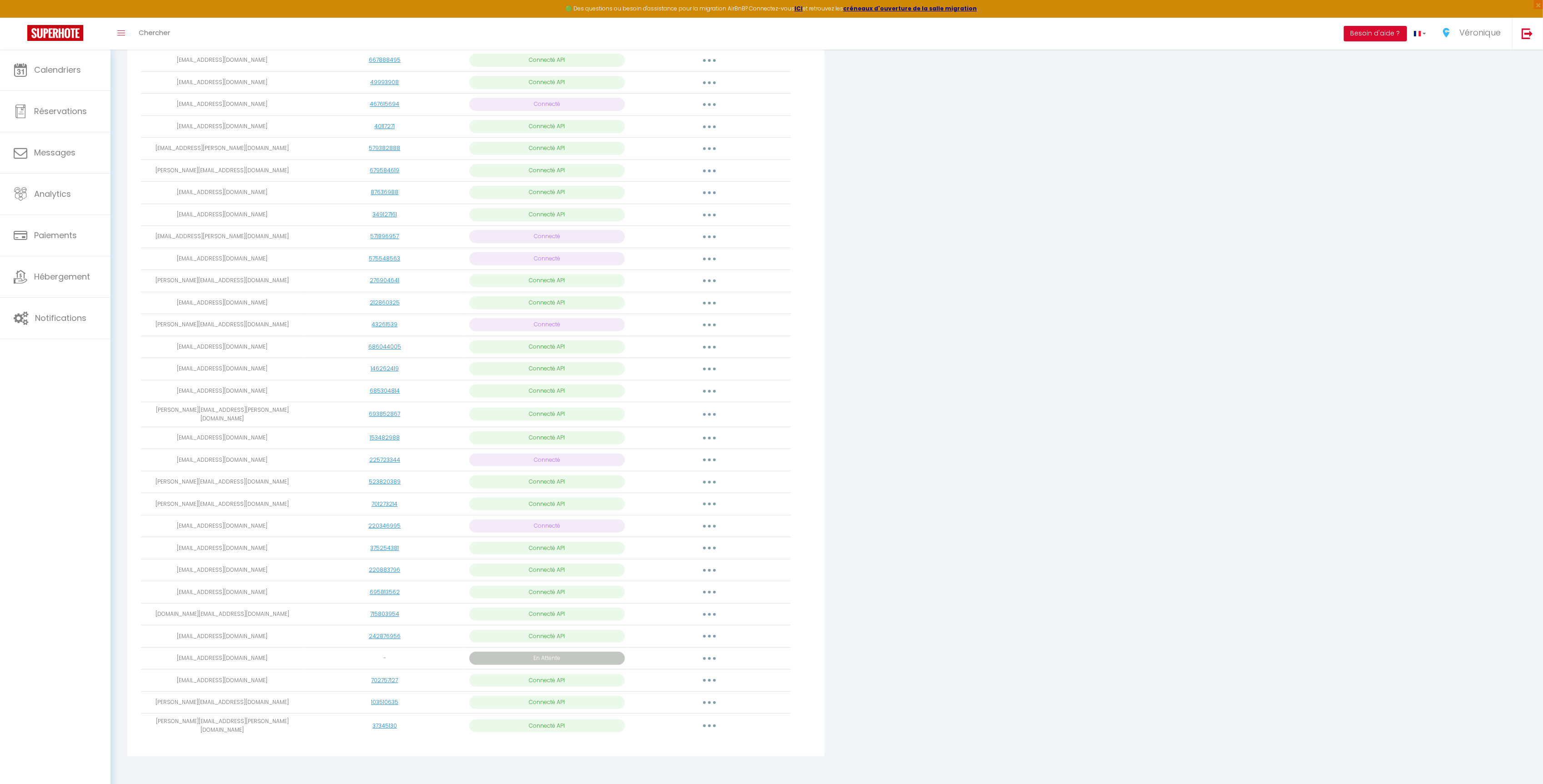
copy td "acamussi@hotmail.fr"
click at [713, 636] on button "button" at bounding box center [709, 637] width 25 height 15
click at [693, 693] on link "Reconnecter le compte" at bounding box center [669, 690] width 101 height 15
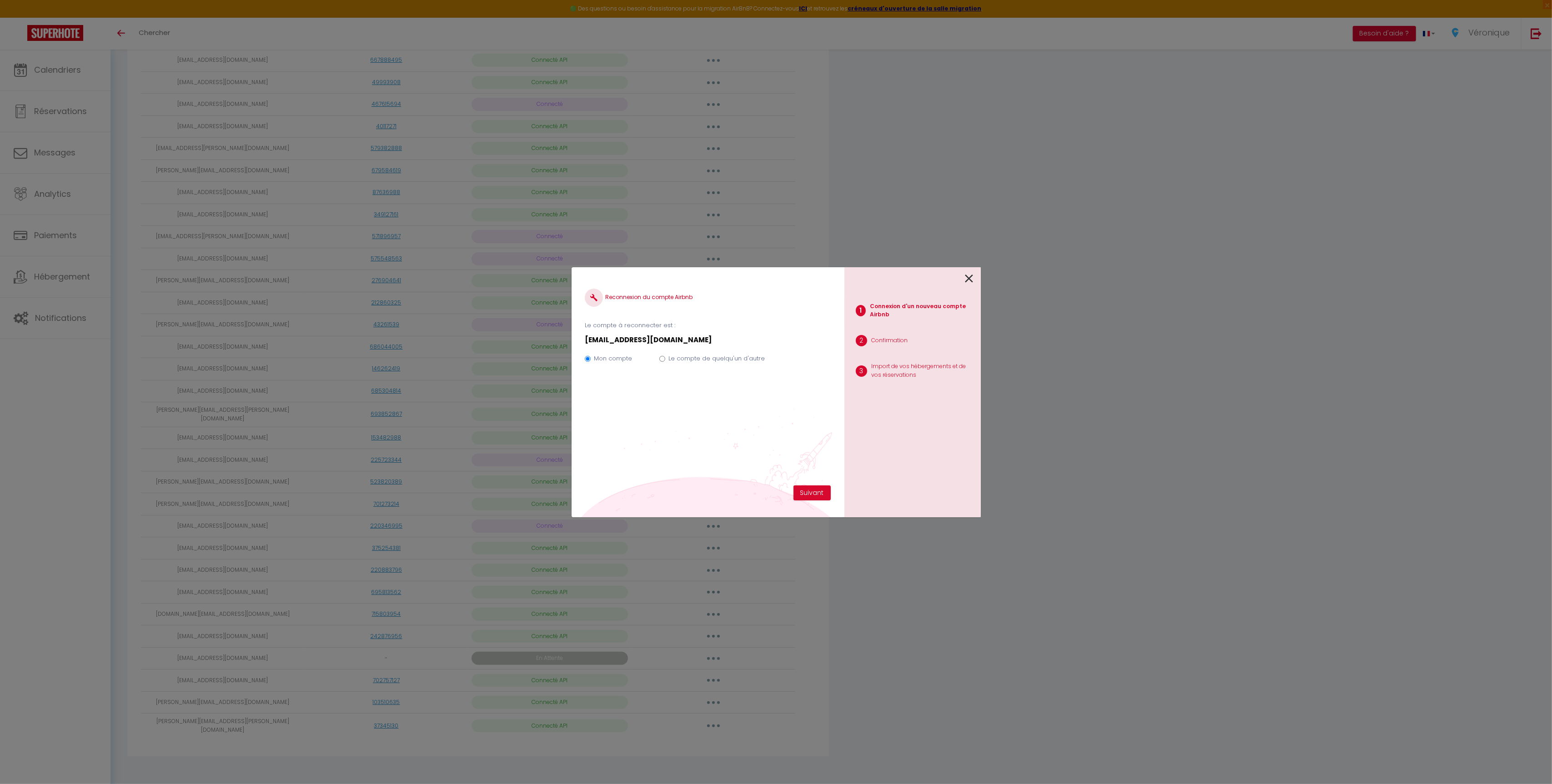
click at [972, 273] on icon at bounding box center [969, 279] width 8 height 13
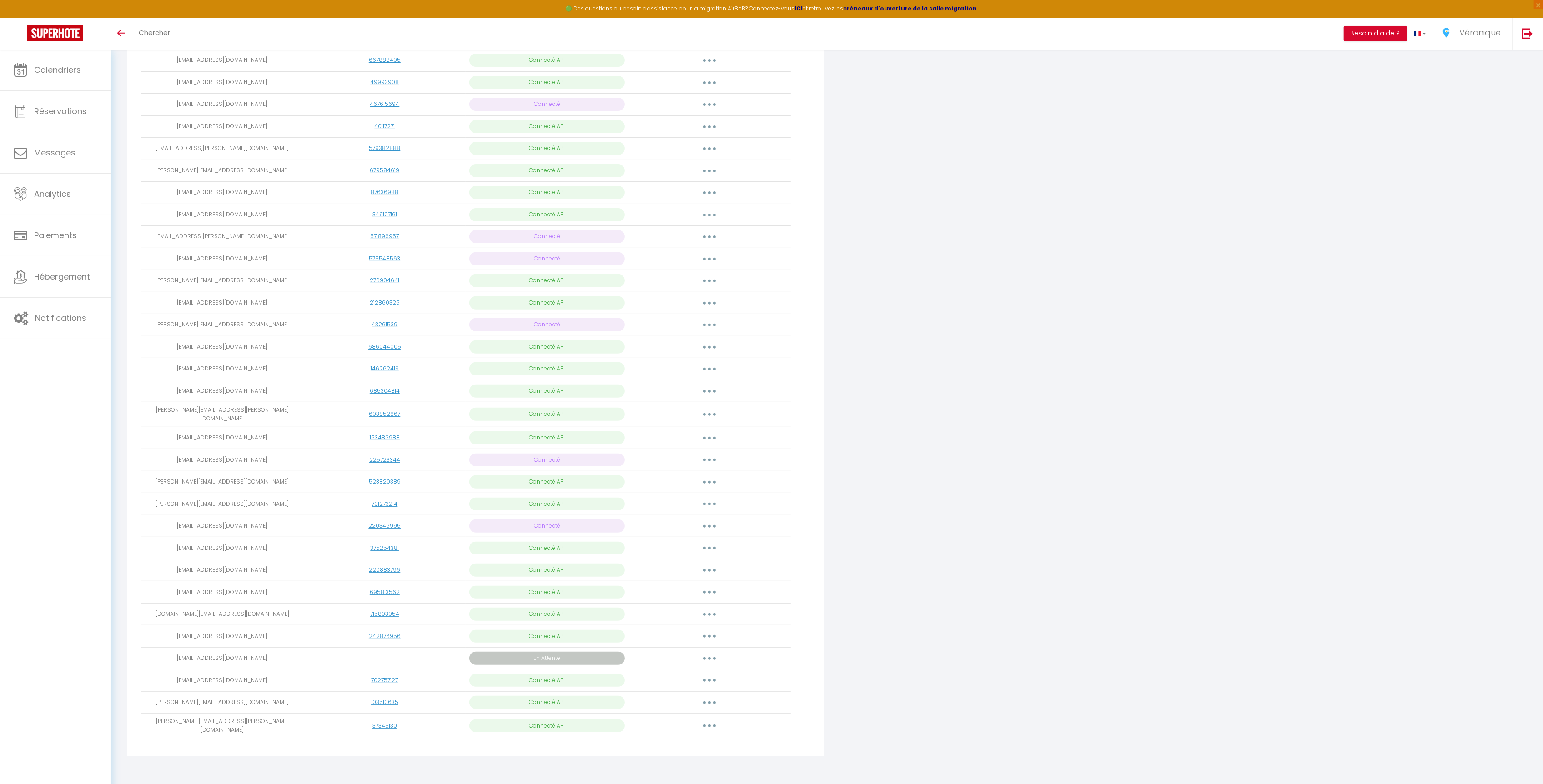
click at [712, 637] on button "button" at bounding box center [709, 637] width 25 height 15
click at [691, 654] on link "Importer les appartements" at bounding box center [669, 657] width 101 height 15
select select
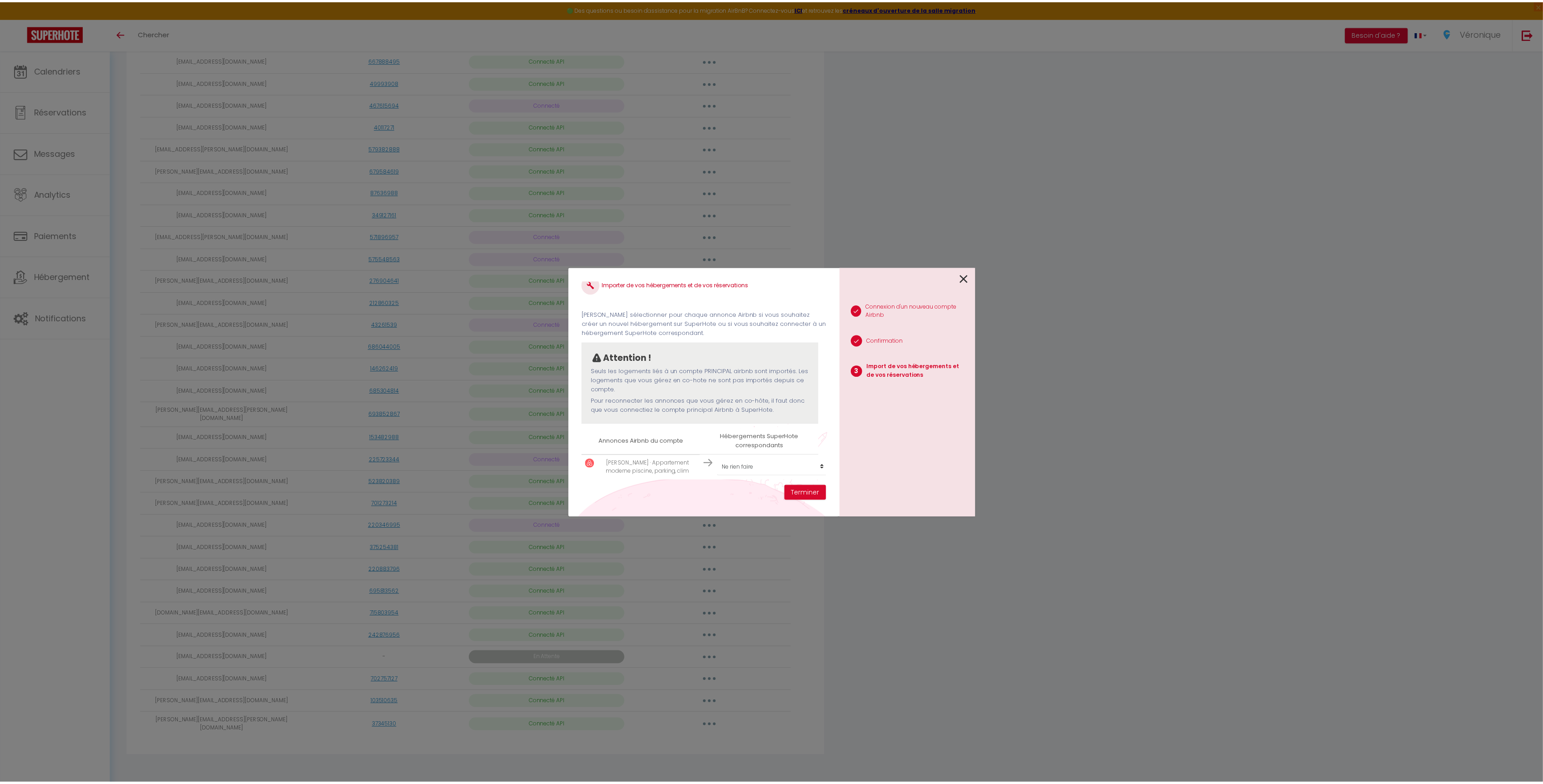
scroll to position [23, 0]
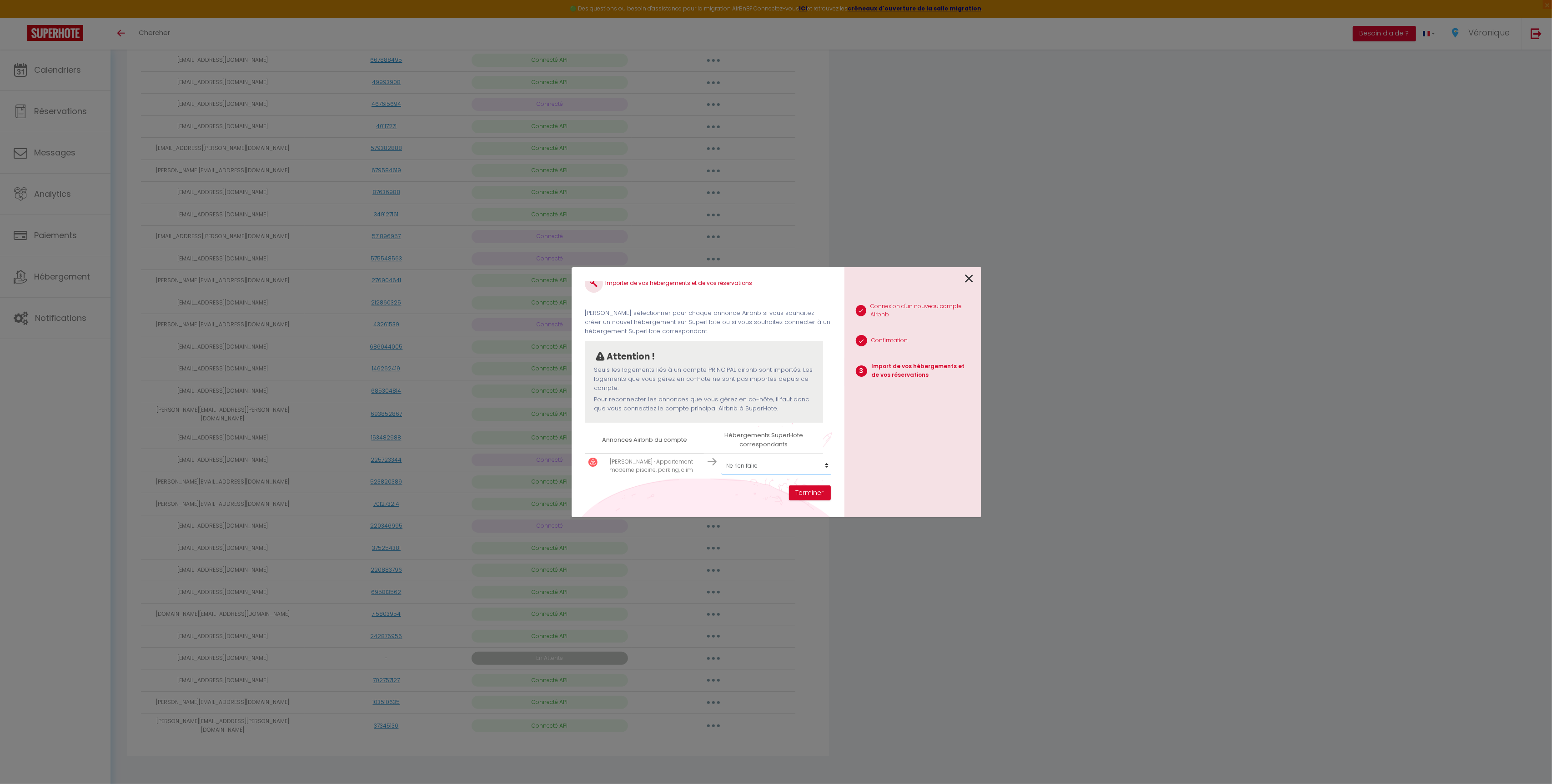
click at [789, 458] on select "Créer un nouvel hébergement Ne rien faire SP PACA BEL AIR · Villa Bel Air, pisc…" at bounding box center [777, 466] width 112 height 17
click at [968, 285] on icon at bounding box center [969, 279] width 8 height 13
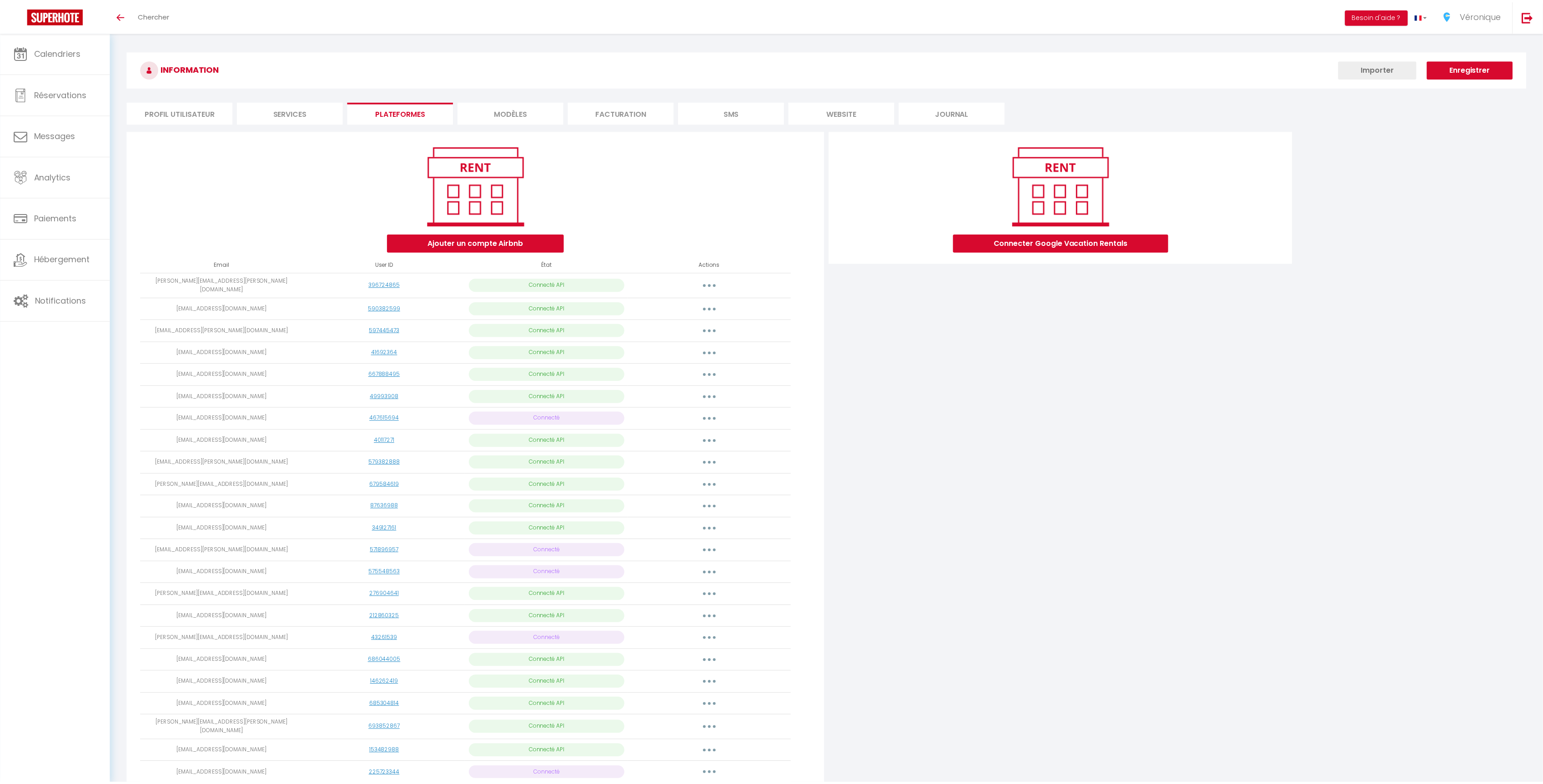
scroll to position [332, 0]
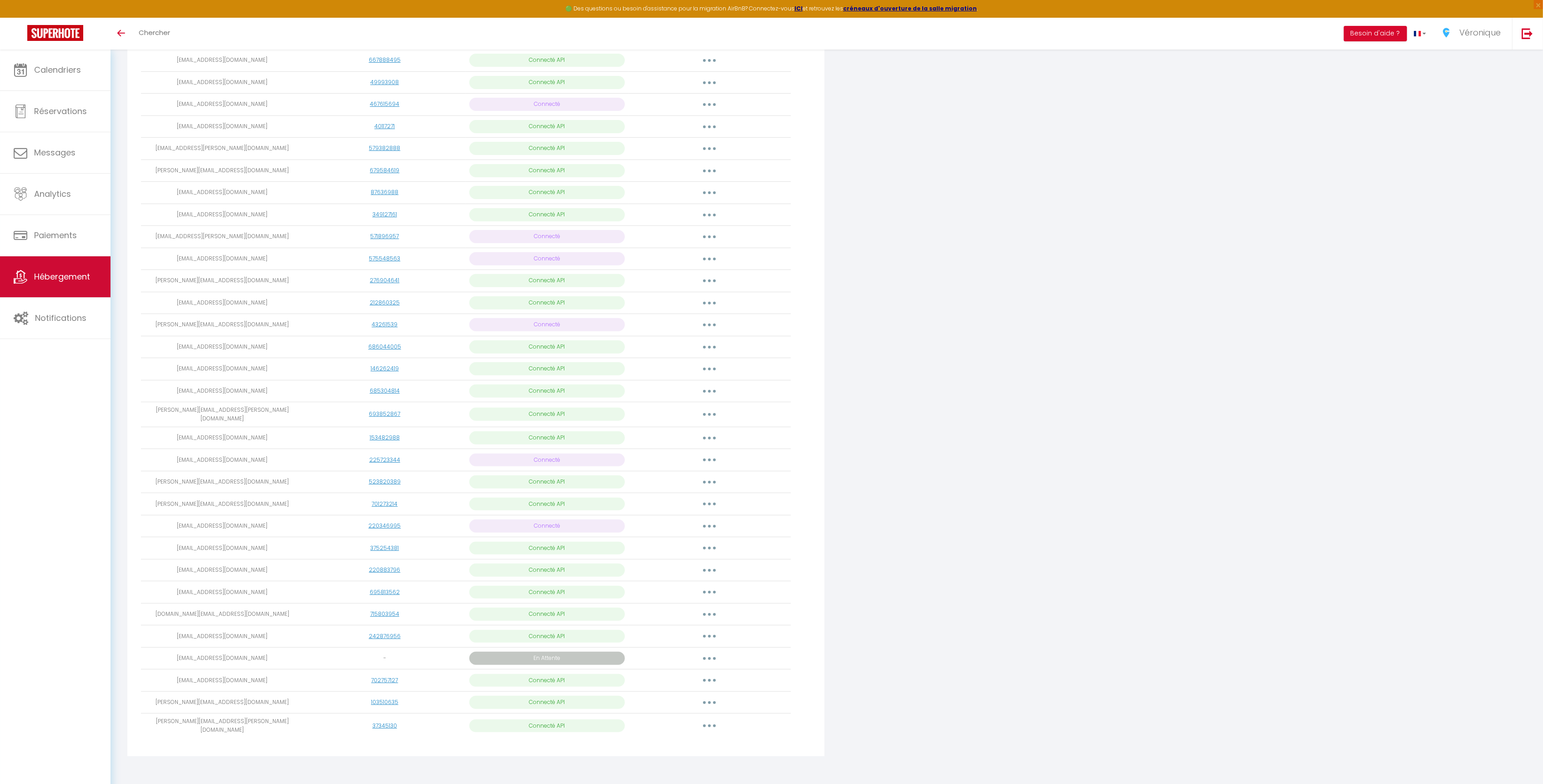
click at [76, 285] on link "Hébergement" at bounding box center [55, 277] width 111 height 41
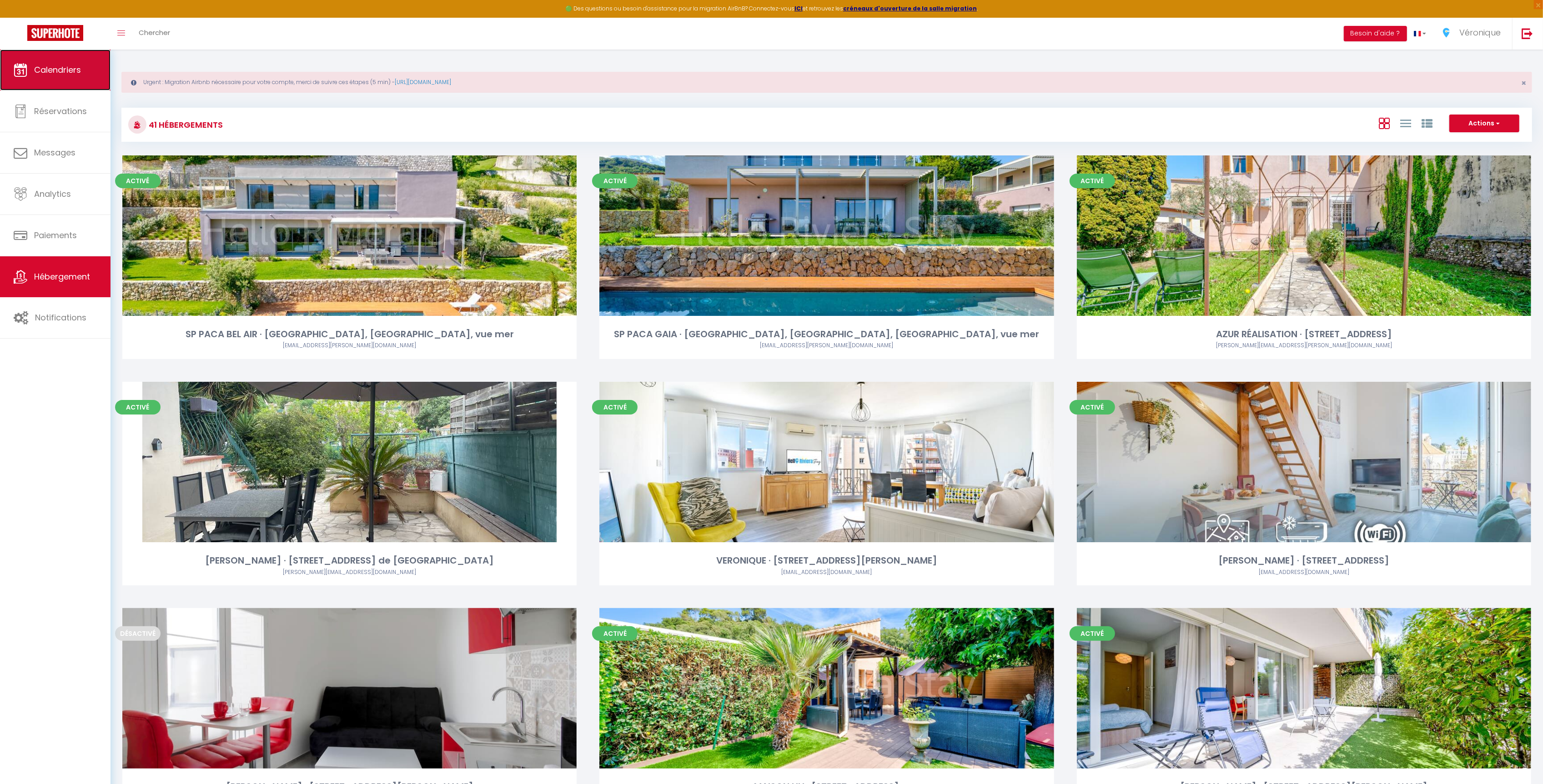
click at [49, 76] on link "Calendriers" at bounding box center [55, 70] width 111 height 41
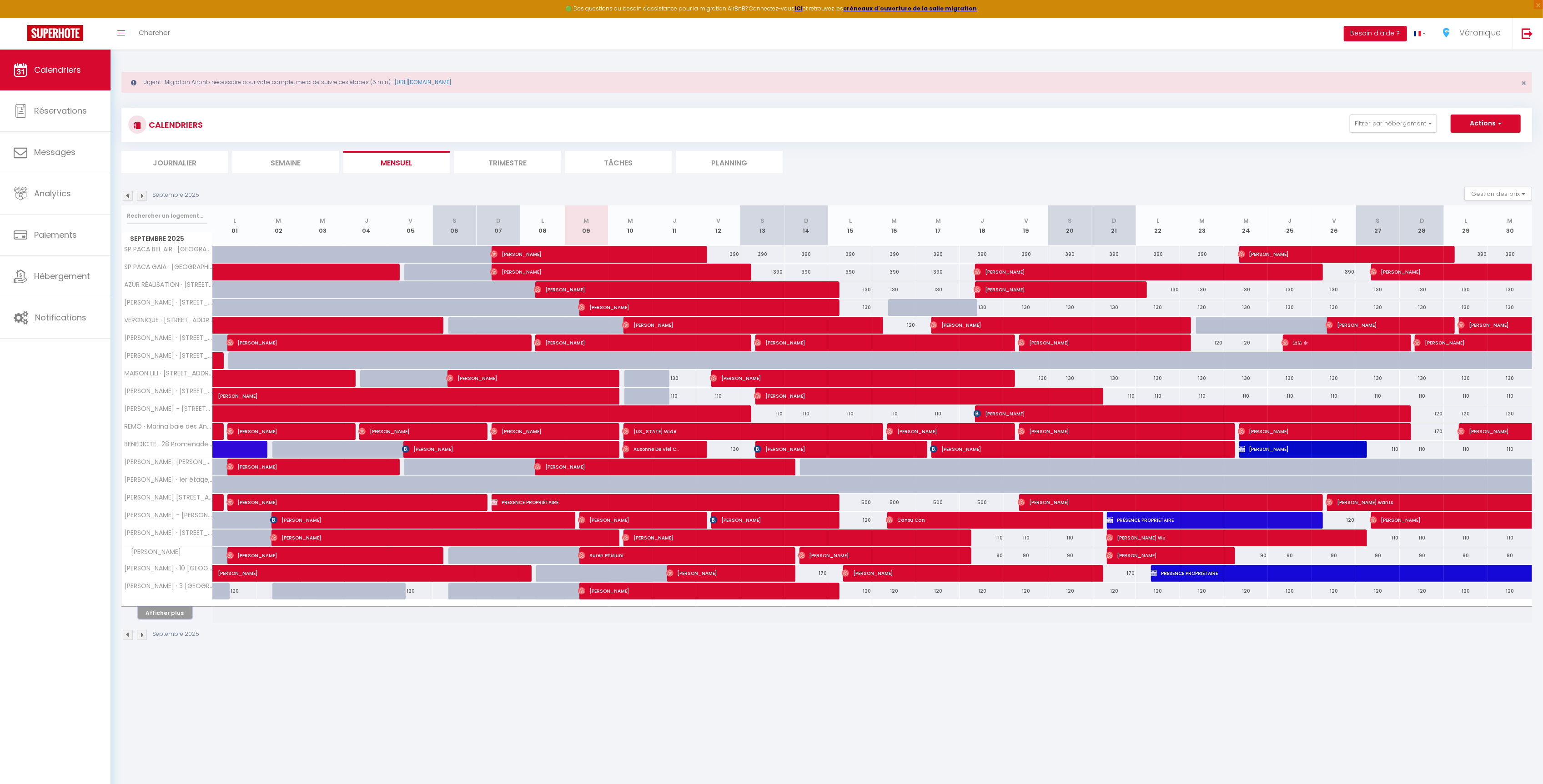
click at [178, 619] on button "Afficher plus" at bounding box center [165, 613] width 54 height 12
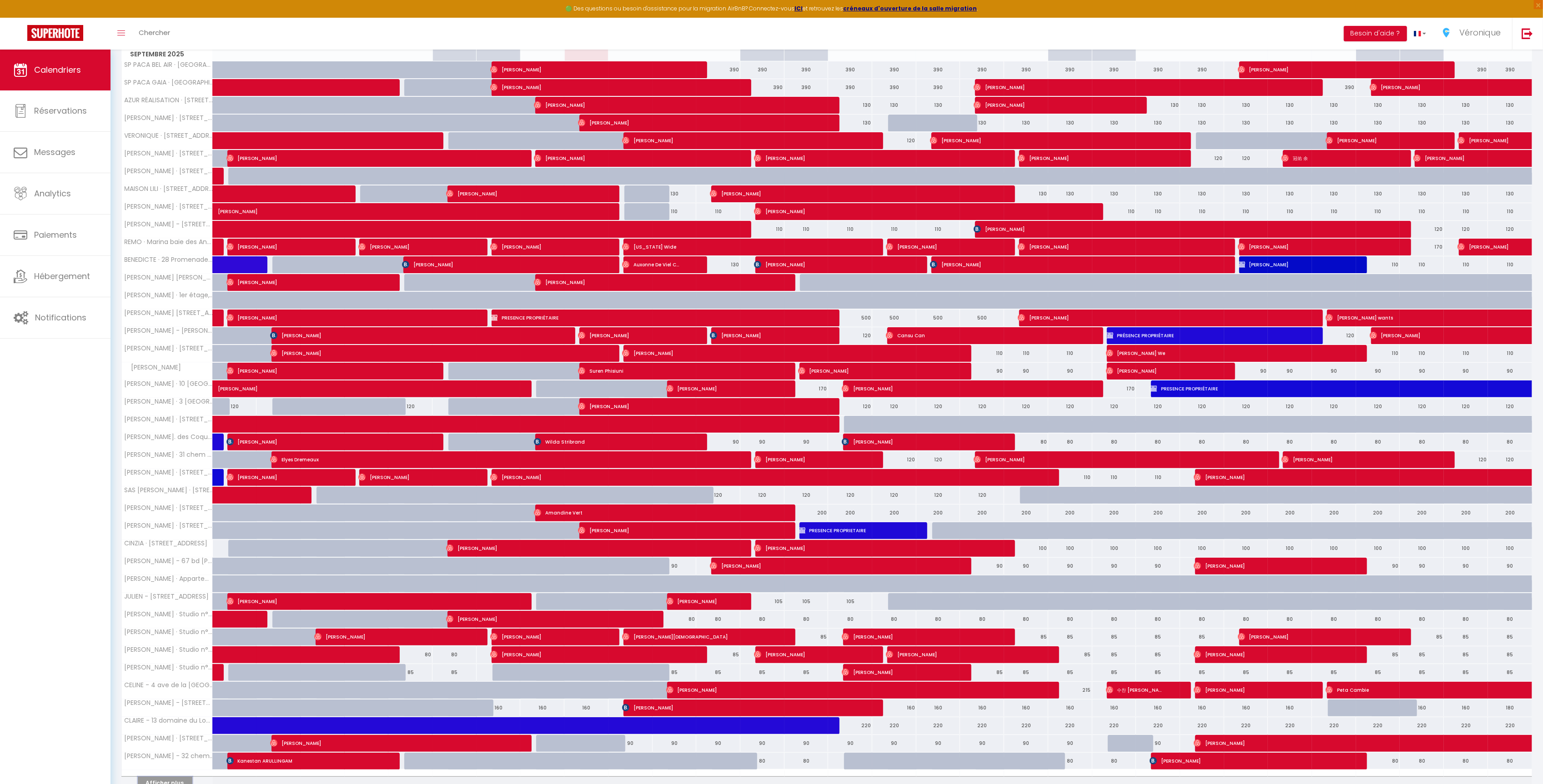
scroll to position [194, 0]
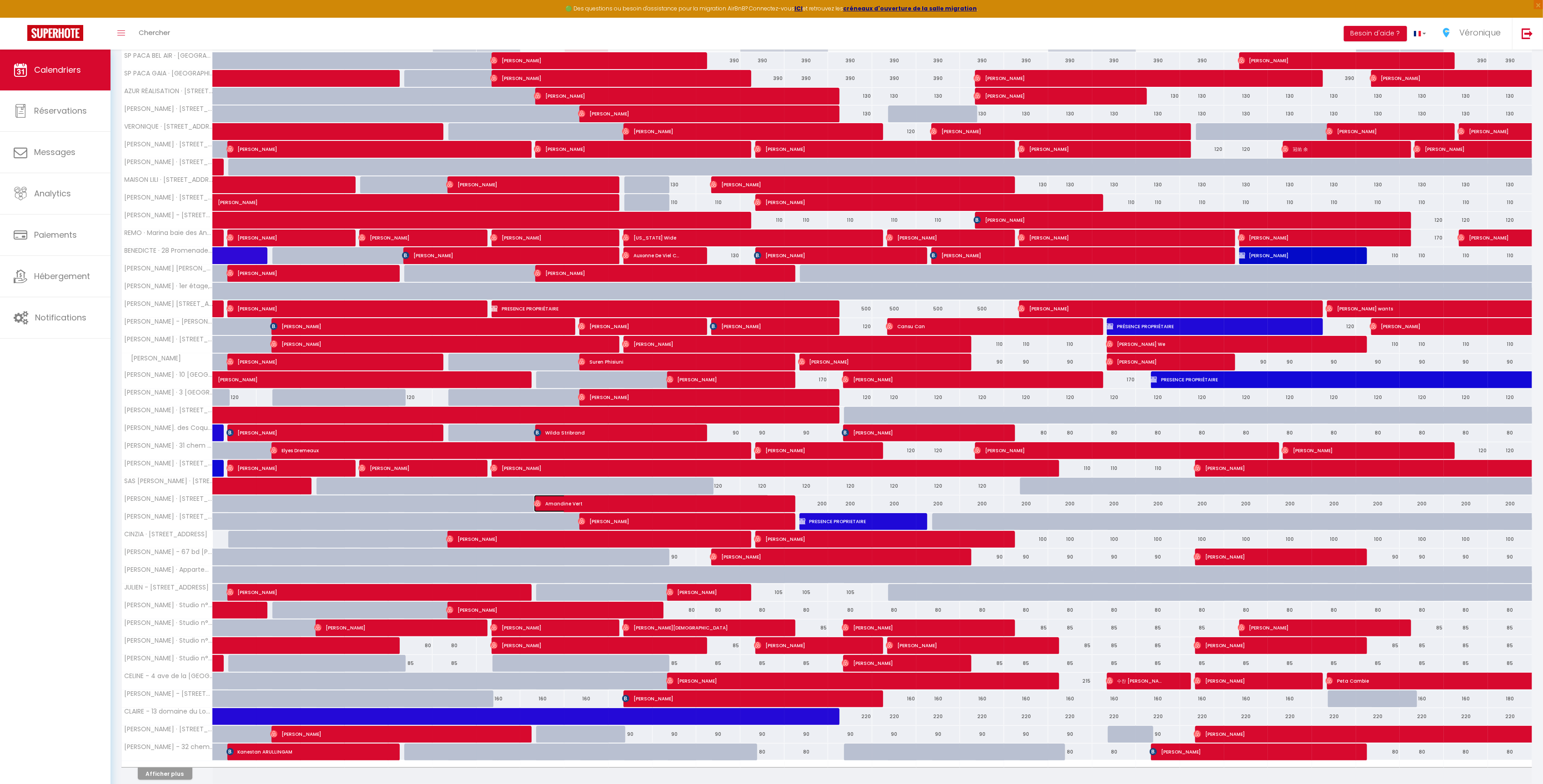
click at [759, 511] on span "Amandine Vert" at bounding box center [652, 504] width 235 height 17
select select "OK"
select select "0"
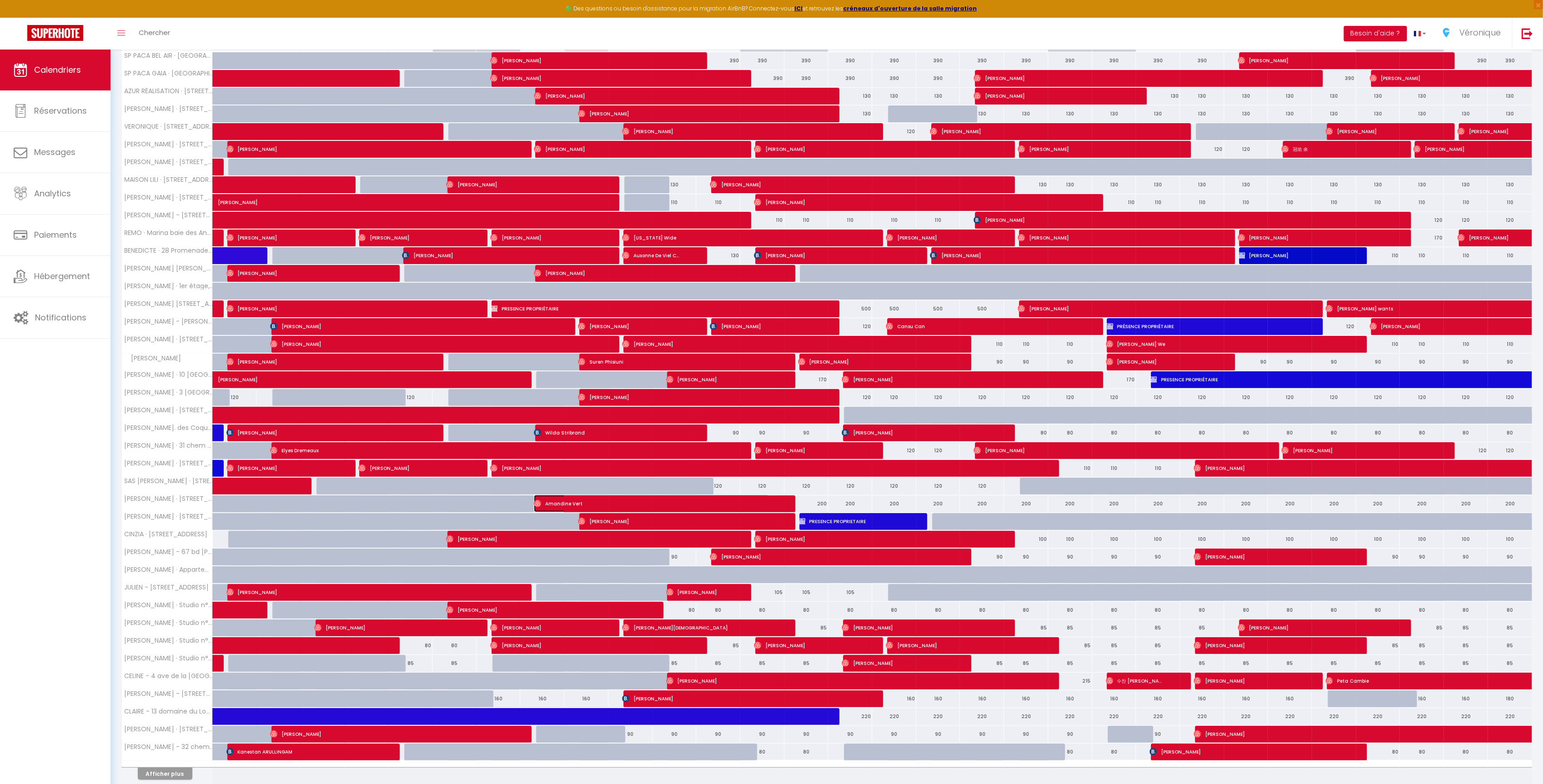
select select "1"
select select
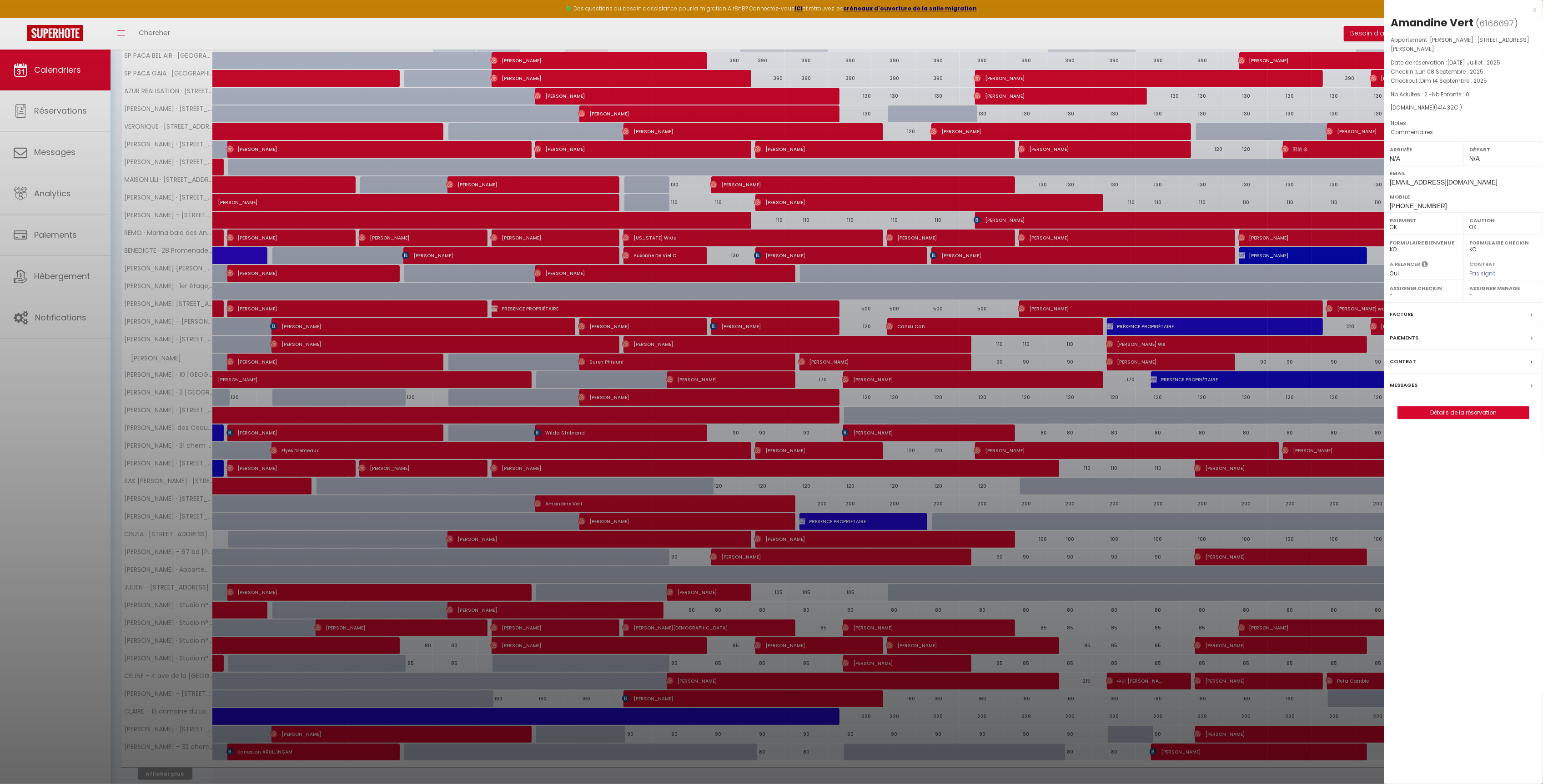
click at [1537, 11] on div "x Amandine Vert ( 6166697 ) Appartement : ALEXANDRE PALMIERS · 9 avenue Tristan…" at bounding box center [1463, 216] width 159 height 433
click at [1536, 11] on div "x" at bounding box center [1460, 10] width 152 height 11
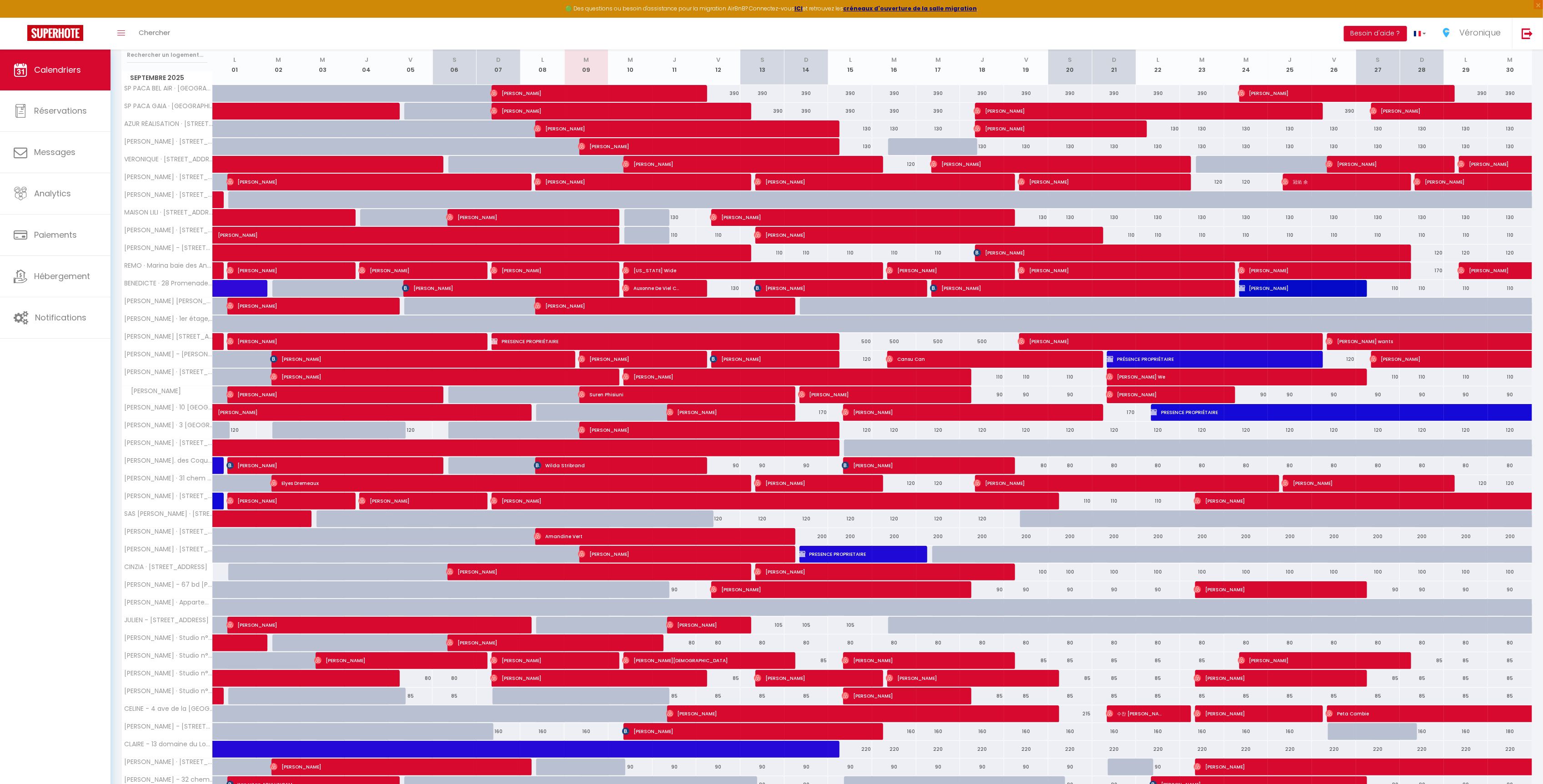
scroll to position [142, 0]
